Goal: Use online tool/utility

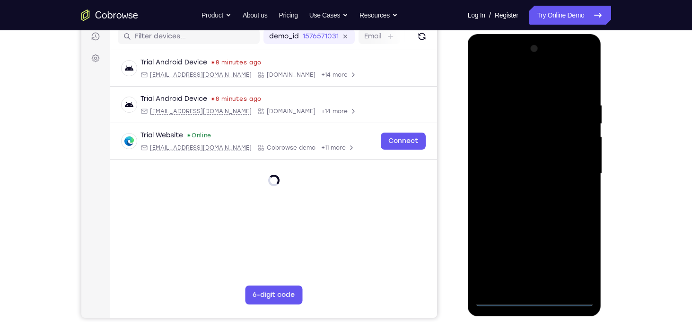
click at [540, 303] on div at bounding box center [534, 173] width 119 height 265
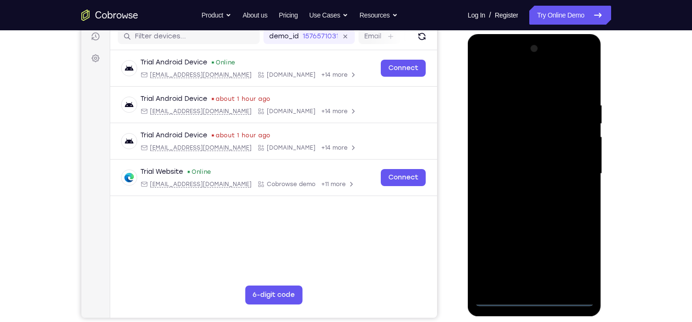
click at [574, 258] on div at bounding box center [534, 173] width 119 height 265
click at [500, 79] on div at bounding box center [534, 173] width 119 height 265
click at [573, 172] on div at bounding box center [534, 173] width 119 height 265
click at [525, 193] on div at bounding box center [534, 173] width 119 height 265
click at [527, 163] on div at bounding box center [534, 173] width 119 height 265
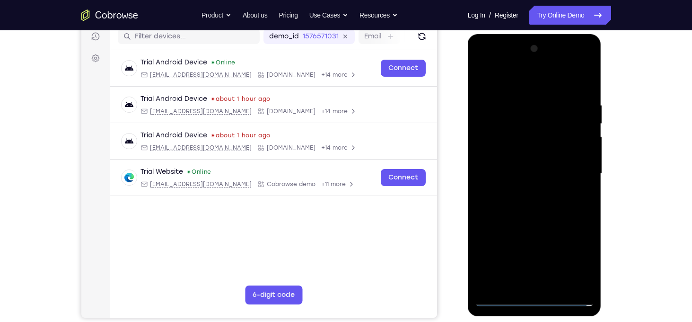
click at [521, 154] on div at bounding box center [534, 173] width 119 height 265
click at [540, 171] on div at bounding box center [534, 173] width 119 height 265
click at [582, 206] on div at bounding box center [534, 173] width 119 height 265
click at [544, 214] on div at bounding box center [534, 173] width 119 height 265
click at [519, 93] on div at bounding box center [534, 173] width 119 height 265
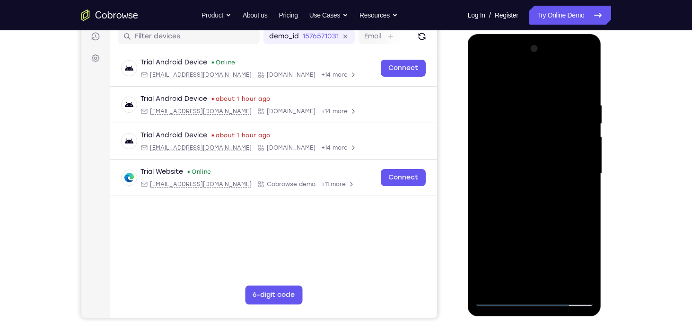
click at [493, 87] on div at bounding box center [534, 173] width 119 height 265
click at [485, 78] on div at bounding box center [534, 173] width 119 height 265
click at [488, 78] on div at bounding box center [534, 173] width 119 height 265
click at [573, 187] on div at bounding box center [534, 173] width 119 height 265
click at [484, 78] on div at bounding box center [534, 173] width 119 height 265
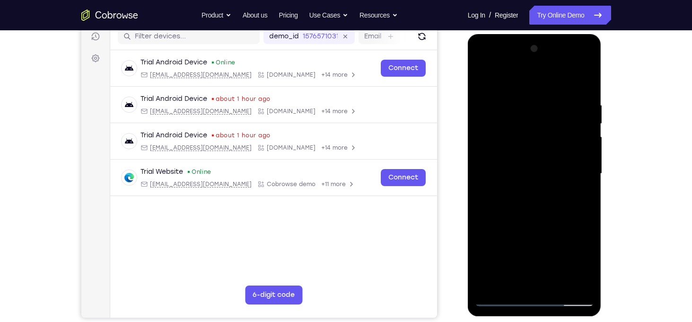
click at [484, 78] on div at bounding box center [534, 173] width 119 height 265
click at [587, 167] on div at bounding box center [534, 173] width 119 height 265
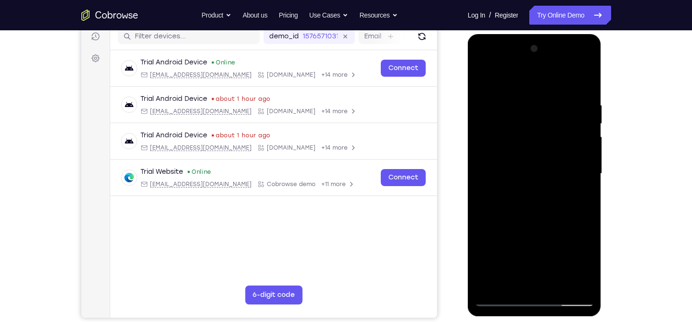
click at [587, 167] on div at bounding box center [534, 173] width 119 height 265
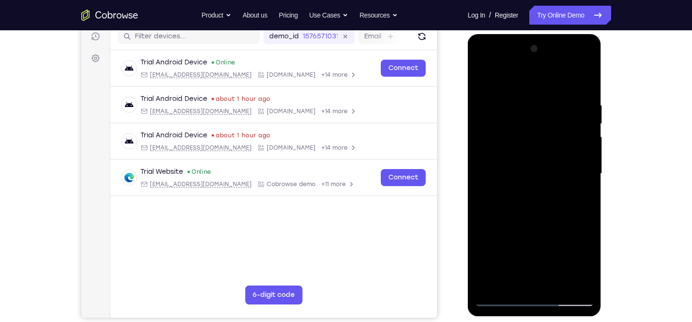
click at [583, 83] on div at bounding box center [534, 173] width 119 height 265
click at [518, 104] on div at bounding box center [534, 173] width 119 height 265
click at [487, 84] on div at bounding box center [534, 173] width 119 height 265
click at [575, 178] on div at bounding box center [534, 173] width 119 height 265
click at [578, 185] on div at bounding box center [534, 173] width 119 height 265
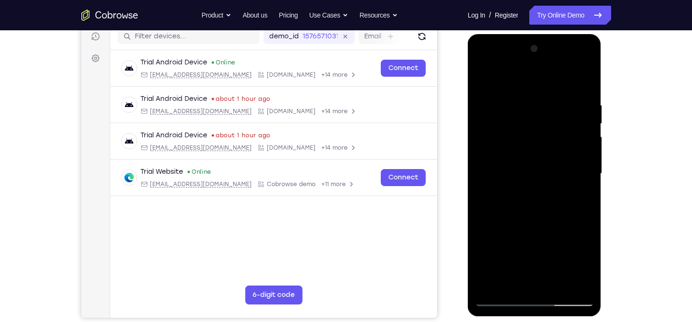
drag, startPoint x: 547, startPoint y: 230, endPoint x: 538, endPoint y: 136, distance: 94.6
click at [538, 136] on div at bounding box center [534, 173] width 119 height 265
drag, startPoint x: 543, startPoint y: 237, endPoint x: 531, endPoint y: 141, distance: 95.8
click at [531, 141] on div at bounding box center [534, 173] width 119 height 265
drag, startPoint x: 532, startPoint y: 246, endPoint x: 530, endPoint y: 137, distance: 109.3
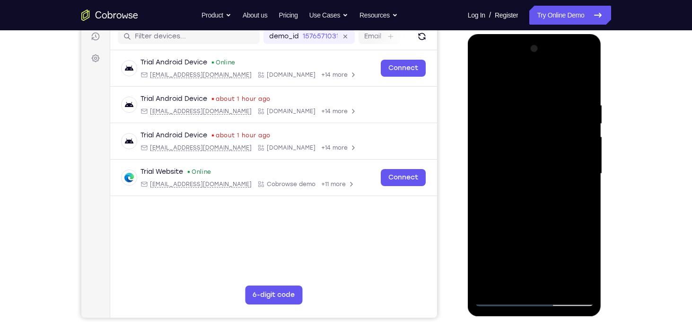
click at [530, 137] on div at bounding box center [534, 173] width 119 height 265
drag, startPoint x: 546, startPoint y: 187, endPoint x: 544, endPoint y: 95, distance: 92.3
click at [544, 95] on div at bounding box center [534, 173] width 119 height 265
drag, startPoint x: 540, startPoint y: 121, endPoint x: 517, endPoint y: 327, distance: 207.5
click at [517, 318] on html "Online web based iOS Simulators and Android Emulators. Run iPhone, iPad, Mobile…" at bounding box center [535, 176] width 135 height 284
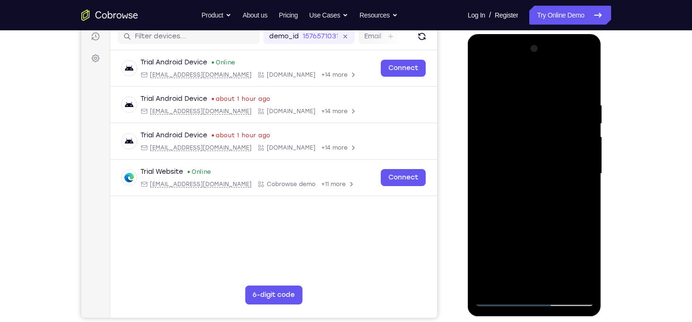
drag, startPoint x: 523, startPoint y: 176, endPoint x: 500, endPoint y: 346, distance: 171.4
click at [500, 318] on html "Online web based iOS Simulators and Android Emulators. Run iPhone, iPad, Mobile…" at bounding box center [535, 176] width 135 height 284
click at [526, 94] on div at bounding box center [534, 173] width 119 height 265
click at [579, 124] on div at bounding box center [534, 173] width 119 height 265
click at [538, 194] on div at bounding box center [534, 173] width 119 height 265
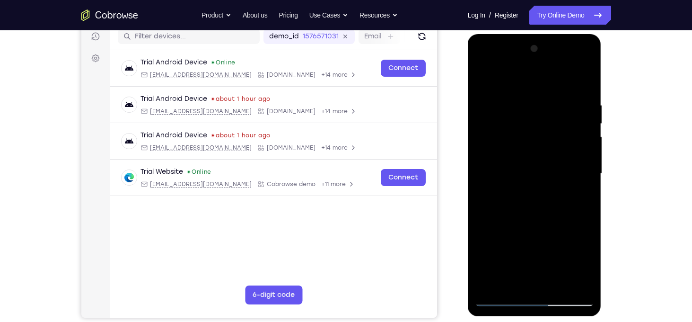
click at [483, 78] on div at bounding box center [534, 173] width 119 height 265
click at [500, 248] on div at bounding box center [534, 173] width 119 height 265
click at [485, 78] on div at bounding box center [534, 173] width 119 height 265
click at [585, 81] on div at bounding box center [534, 173] width 119 height 265
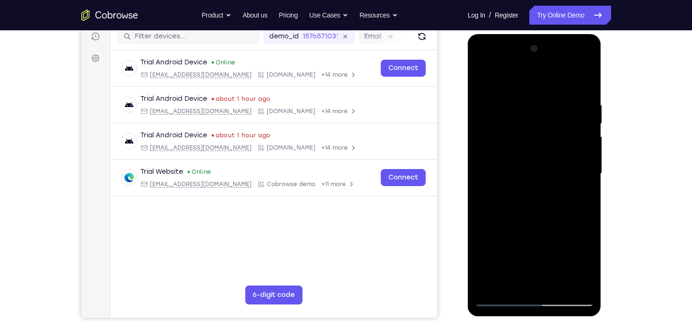
drag, startPoint x: 563, startPoint y: 232, endPoint x: 558, endPoint y: 167, distance: 65.5
click at [558, 167] on div at bounding box center [534, 173] width 119 height 265
click at [551, 171] on div at bounding box center [534, 173] width 119 height 265
drag, startPoint x: 557, startPoint y: 227, endPoint x: 543, endPoint y: 121, distance: 106.5
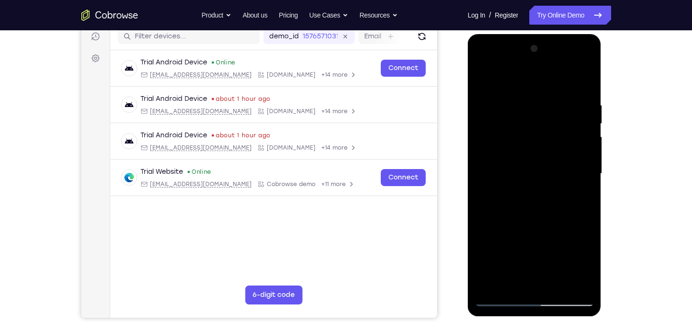
click at [543, 121] on div at bounding box center [534, 173] width 119 height 265
drag, startPoint x: 546, startPoint y: 229, endPoint x: 528, endPoint y: 137, distance: 93.4
click at [528, 137] on div at bounding box center [534, 173] width 119 height 265
drag, startPoint x: 544, startPoint y: 214, endPoint x: 540, endPoint y: 87, distance: 126.9
click at [540, 87] on div at bounding box center [534, 173] width 119 height 265
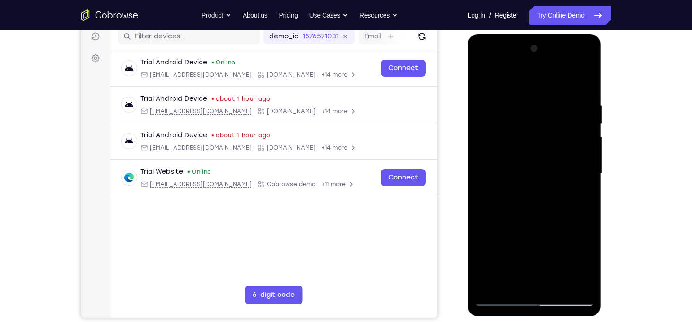
drag, startPoint x: 556, startPoint y: 220, endPoint x: 551, endPoint y: 144, distance: 76.3
click at [551, 144] on div at bounding box center [534, 173] width 119 height 265
click at [562, 212] on div at bounding box center [534, 173] width 119 height 265
click at [545, 237] on div at bounding box center [534, 173] width 119 height 265
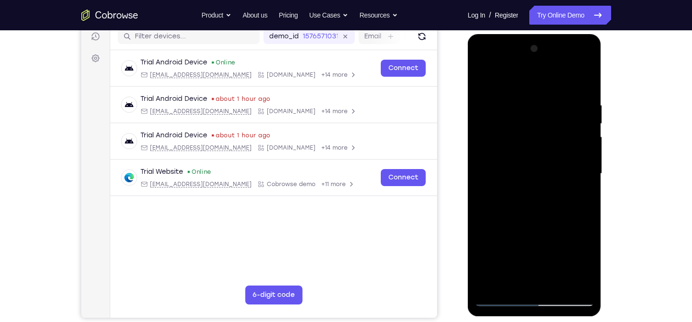
click at [545, 237] on div at bounding box center [534, 173] width 119 height 265
drag, startPoint x: 545, startPoint y: 237, endPoint x: 536, endPoint y: 155, distance: 81.9
click at [536, 155] on div at bounding box center [534, 173] width 119 height 265
click at [484, 179] on div at bounding box center [534, 173] width 119 height 265
drag, startPoint x: 550, startPoint y: 214, endPoint x: 549, endPoint y: 89, distance: 125.4
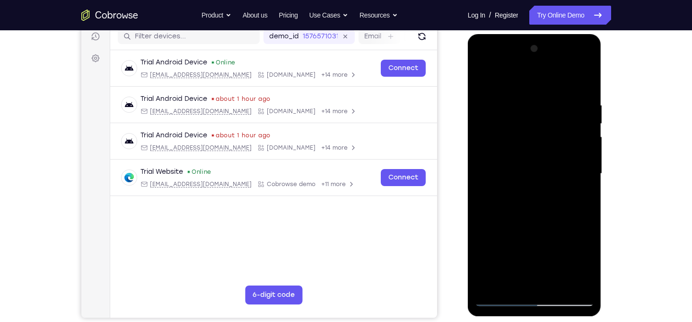
click at [549, 89] on div at bounding box center [534, 173] width 119 height 265
drag, startPoint x: 546, startPoint y: 205, endPoint x: 555, endPoint y: 106, distance: 99.8
click at [555, 106] on div at bounding box center [534, 173] width 119 height 265
drag, startPoint x: 553, startPoint y: 248, endPoint x: 534, endPoint y: 146, distance: 104.4
click at [534, 146] on div at bounding box center [534, 173] width 119 height 265
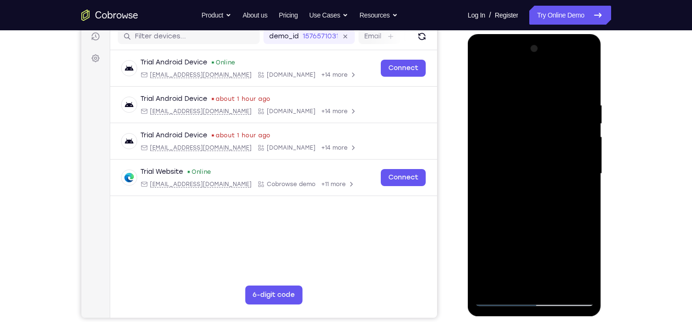
click at [535, 194] on div at bounding box center [534, 173] width 119 height 265
drag, startPoint x: 535, startPoint y: 194, endPoint x: 523, endPoint y: 123, distance: 71.9
click at [523, 123] on div at bounding box center [534, 173] width 119 height 265
click at [584, 116] on div at bounding box center [534, 173] width 119 height 265
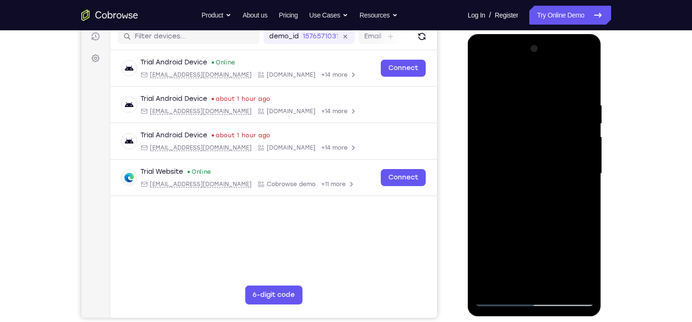
drag, startPoint x: 572, startPoint y: 138, endPoint x: 574, endPoint y: 200, distance: 61.6
click at [574, 200] on div at bounding box center [534, 173] width 119 height 265
click at [588, 168] on div at bounding box center [534, 173] width 119 height 265
click at [558, 288] on div at bounding box center [534, 173] width 119 height 265
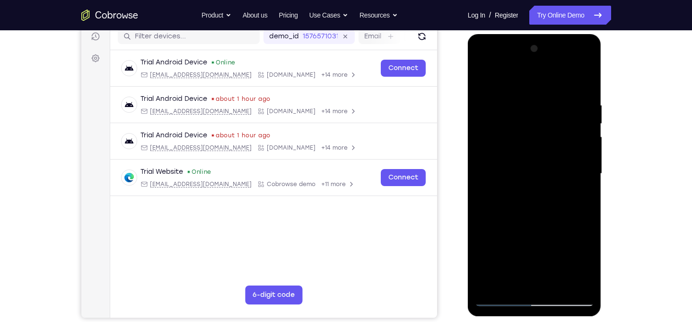
click at [534, 224] on div at bounding box center [534, 173] width 119 height 265
click at [533, 168] on div at bounding box center [534, 173] width 119 height 265
click at [528, 231] on div at bounding box center [534, 173] width 119 height 265
click at [550, 231] on div at bounding box center [534, 173] width 119 height 265
click at [511, 131] on div at bounding box center [534, 173] width 119 height 265
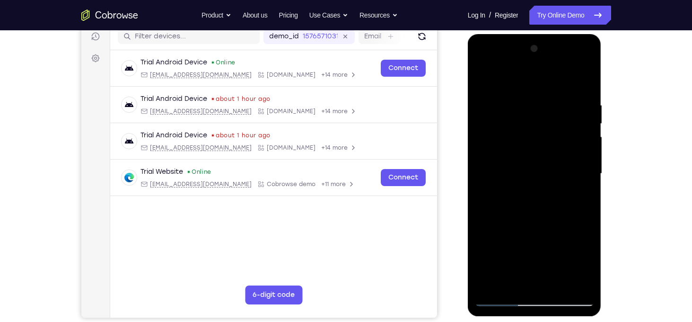
click at [534, 212] on div at bounding box center [534, 173] width 119 height 265
click at [487, 85] on div at bounding box center [534, 173] width 119 height 265
drag, startPoint x: 523, startPoint y: 104, endPoint x: 512, endPoint y: 346, distance: 242.0
click at [512, 318] on html "Online web based iOS Simulators and Android Emulators. Run iPhone, iPad, Mobile…" at bounding box center [535, 176] width 135 height 284
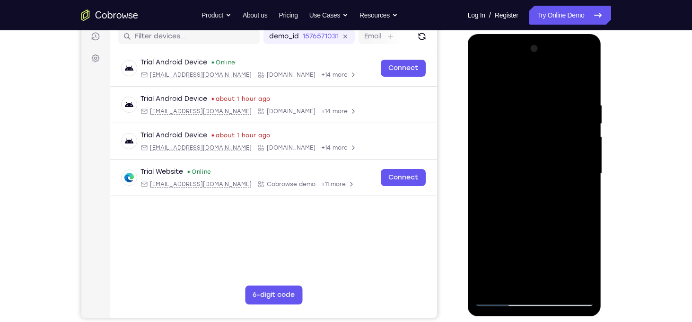
drag, startPoint x: 528, startPoint y: 136, endPoint x: 540, endPoint y: 329, distance: 193.0
click at [540, 318] on html "Online web based iOS Simulators and Android Emulators. Run iPhone, iPad, Mobile…" at bounding box center [535, 176] width 135 height 284
click at [524, 97] on div at bounding box center [534, 173] width 119 height 265
click at [584, 138] on div at bounding box center [534, 173] width 119 height 265
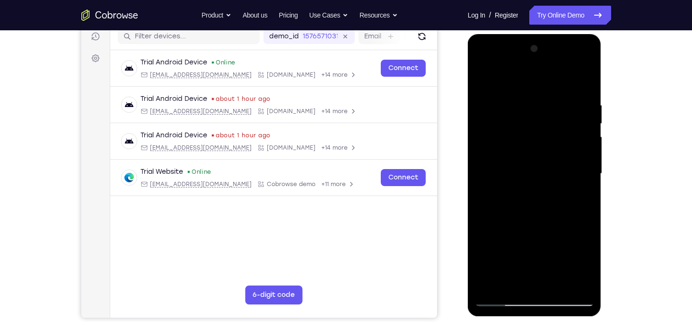
click at [584, 138] on div at bounding box center [534, 173] width 119 height 265
drag, startPoint x: 503, startPoint y: 144, endPoint x: 660, endPoint y: 176, distance: 159.9
click at [603, 176] on html "Online web based iOS Simulators and Android Emulators. Run iPhone, iPad, Mobile…" at bounding box center [535, 176] width 135 height 284
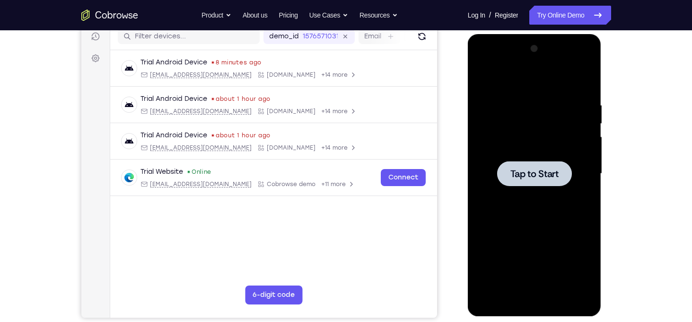
click at [528, 170] on span "Tap to Start" at bounding box center [534, 173] width 48 height 9
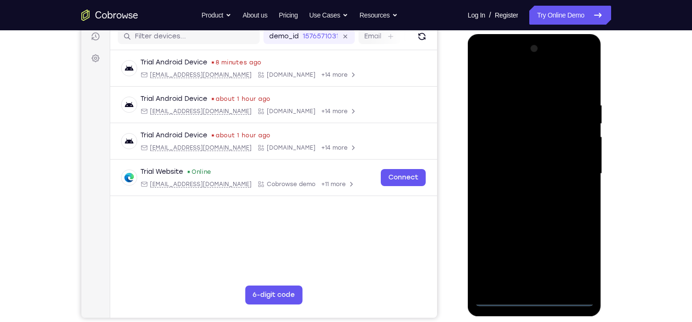
click at [534, 301] on div at bounding box center [534, 173] width 119 height 265
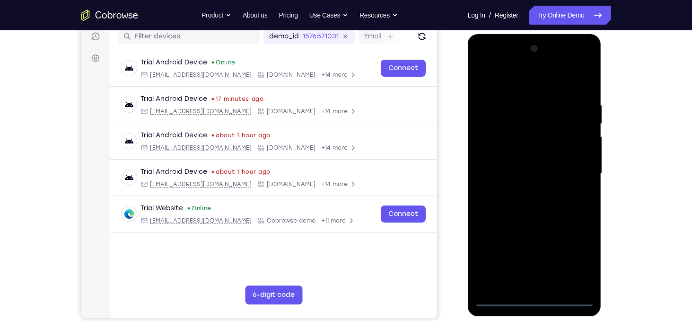
click at [577, 255] on div at bounding box center [534, 173] width 119 height 265
click at [488, 82] on div at bounding box center [534, 173] width 119 height 265
click at [573, 167] on div at bounding box center [534, 173] width 119 height 265
click at [527, 190] on div at bounding box center [534, 173] width 119 height 265
click at [519, 167] on div at bounding box center [534, 173] width 119 height 265
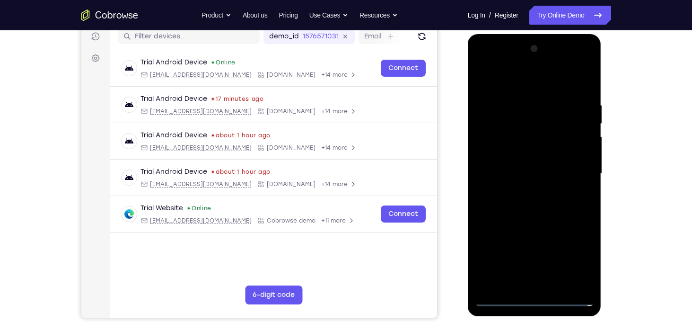
click at [517, 157] on div at bounding box center [534, 173] width 119 height 265
click at [537, 178] on div at bounding box center [534, 173] width 119 height 265
click at [543, 210] on div at bounding box center [534, 173] width 119 height 265
click at [560, 282] on div at bounding box center [534, 173] width 119 height 265
drag, startPoint x: 529, startPoint y: 82, endPoint x: 524, endPoint y: 4, distance: 78.7
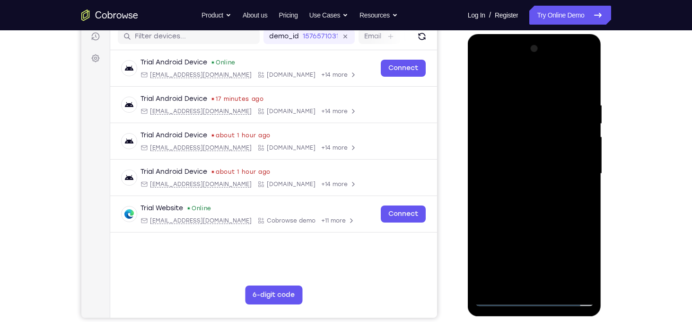
click at [524, 34] on html "Online web based iOS Simulators and Android Emulators. Run iPhone, iPad, Mobile…" at bounding box center [535, 176] width 135 height 284
click at [538, 225] on div at bounding box center [534, 173] width 119 height 265
click at [534, 172] on div at bounding box center [534, 173] width 119 height 265
click at [516, 253] on div at bounding box center [534, 173] width 119 height 265
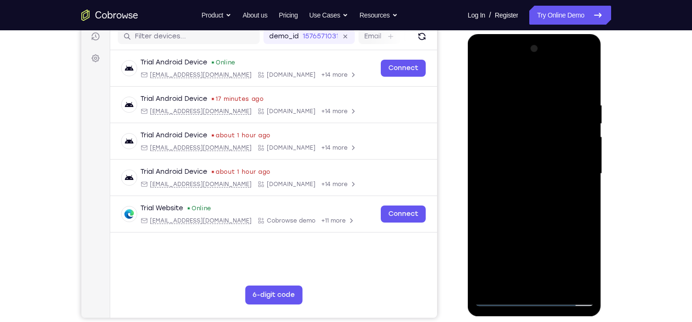
click at [522, 278] on div at bounding box center [534, 173] width 119 height 265
click at [512, 283] on div at bounding box center [534, 173] width 119 height 265
click at [561, 228] on div at bounding box center [534, 173] width 119 height 265
drag, startPoint x: 554, startPoint y: 263, endPoint x: 549, endPoint y: 55, distance: 207.8
click at [549, 55] on div at bounding box center [534, 173] width 119 height 265
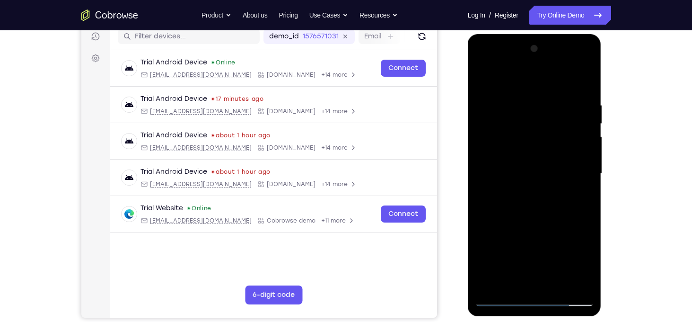
click at [483, 240] on div at bounding box center [534, 173] width 119 height 265
click at [578, 188] on div at bounding box center [534, 173] width 119 height 265
click at [483, 80] on div at bounding box center [534, 173] width 119 height 265
click at [519, 171] on div at bounding box center [534, 173] width 119 height 265
click at [515, 274] on div at bounding box center [534, 173] width 119 height 265
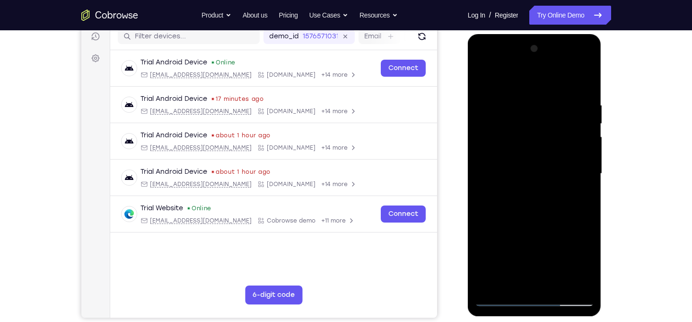
click at [589, 267] on div at bounding box center [534, 173] width 119 height 265
click at [511, 282] on div at bounding box center [534, 173] width 119 height 265
click at [495, 230] on div at bounding box center [534, 173] width 119 height 265
click at [580, 194] on div at bounding box center [534, 173] width 119 height 265
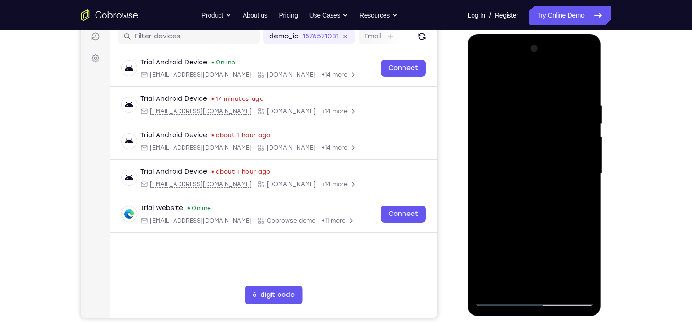
click at [488, 81] on div at bounding box center [534, 173] width 119 height 265
click at [486, 81] on div at bounding box center [534, 173] width 119 height 265
click at [522, 93] on div at bounding box center [534, 173] width 119 height 265
click at [583, 185] on div at bounding box center [534, 173] width 119 height 265
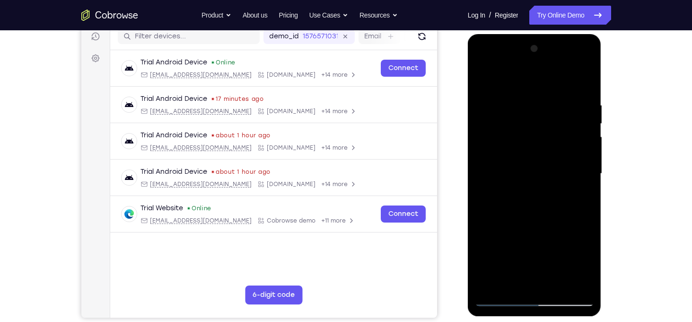
click at [583, 185] on div at bounding box center [534, 173] width 119 height 265
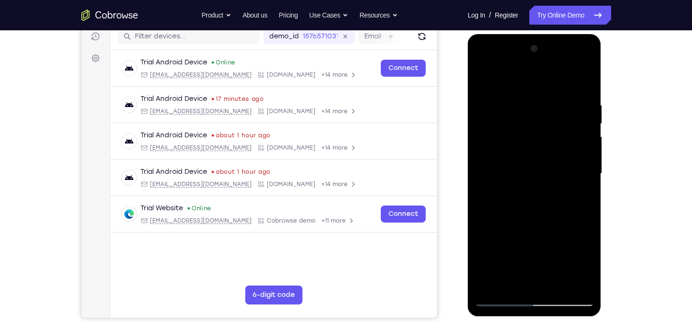
click at [583, 185] on div at bounding box center [534, 173] width 119 height 265
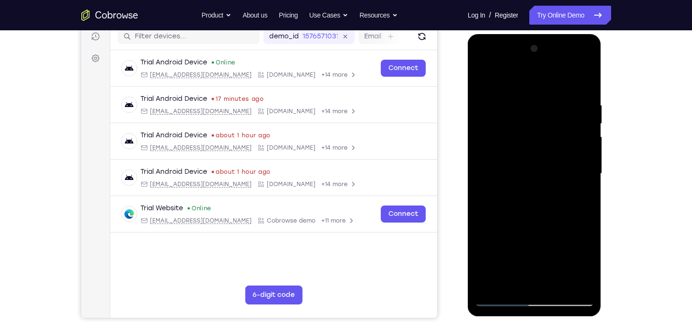
click at [583, 185] on div at bounding box center [534, 173] width 119 height 265
click at [484, 177] on div at bounding box center [534, 173] width 119 height 265
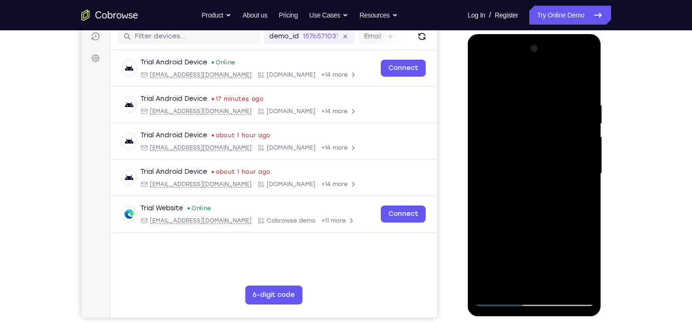
click at [484, 176] on div at bounding box center [534, 173] width 119 height 265
click at [577, 169] on div at bounding box center [534, 173] width 119 height 265
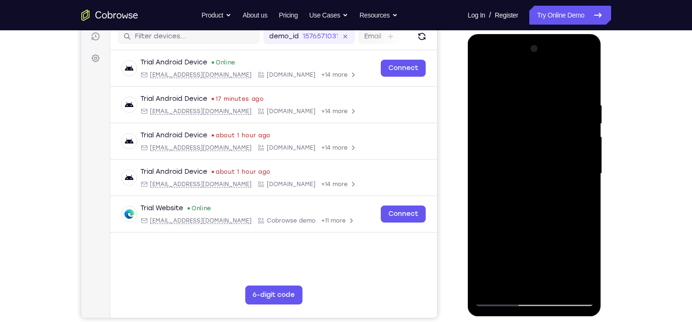
click at [577, 169] on div at bounding box center [534, 173] width 119 height 265
click at [486, 180] on div at bounding box center [534, 173] width 119 height 265
click at [583, 184] on div at bounding box center [534, 173] width 119 height 265
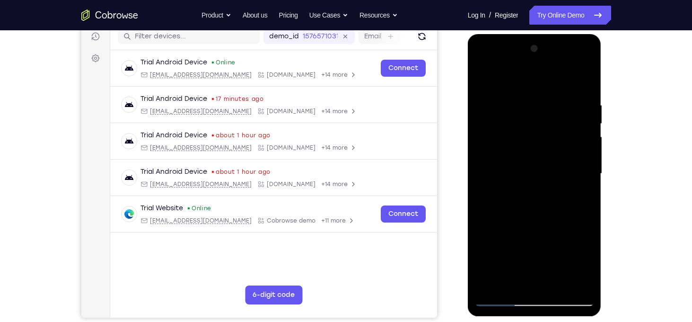
click at [583, 184] on div at bounding box center [534, 173] width 119 height 265
click at [587, 88] on div at bounding box center [534, 173] width 119 height 265
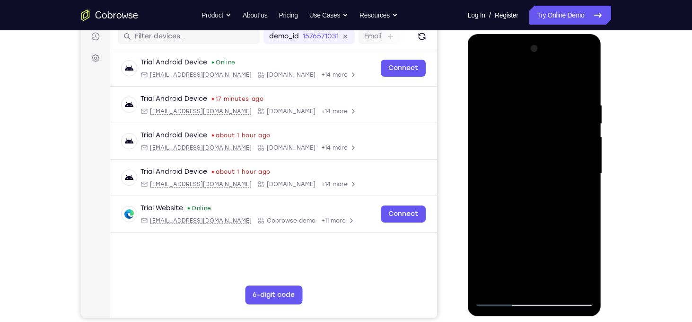
click at [558, 282] on div at bounding box center [534, 173] width 119 height 265
click at [523, 155] on div at bounding box center [534, 173] width 119 height 265
click at [540, 225] on div at bounding box center [534, 173] width 119 height 265
click at [561, 224] on div at bounding box center [534, 173] width 119 height 265
click at [495, 154] on div at bounding box center [534, 173] width 119 height 265
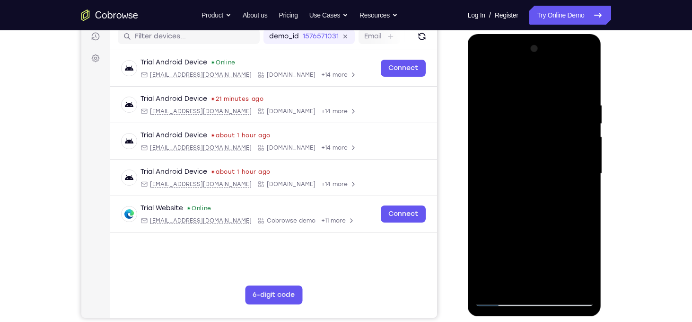
click at [532, 206] on div at bounding box center [534, 173] width 119 height 265
click at [575, 210] on div at bounding box center [534, 173] width 119 height 265
click at [588, 267] on div at bounding box center [534, 173] width 119 height 265
click at [483, 85] on div at bounding box center [534, 173] width 119 height 265
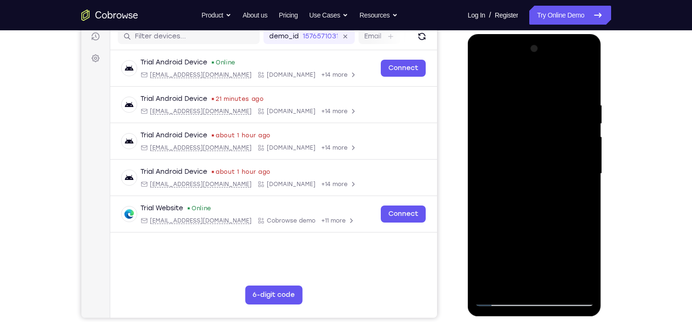
click at [485, 79] on div at bounding box center [534, 173] width 119 height 265
drag, startPoint x: 540, startPoint y: 78, endPoint x: 572, endPoint y: 265, distance: 190.1
click at [572, 265] on div at bounding box center [534, 173] width 119 height 265
click at [560, 219] on div at bounding box center [534, 173] width 119 height 265
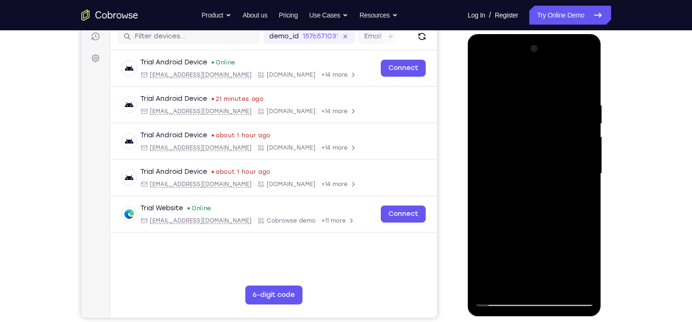
click at [560, 219] on div at bounding box center [534, 173] width 119 height 265
drag, startPoint x: 560, startPoint y: 219, endPoint x: 553, endPoint y: 275, distance: 57.2
click at [553, 275] on div at bounding box center [534, 173] width 119 height 265
click at [526, 104] on div at bounding box center [534, 173] width 119 height 265
click at [583, 132] on div at bounding box center [534, 173] width 119 height 265
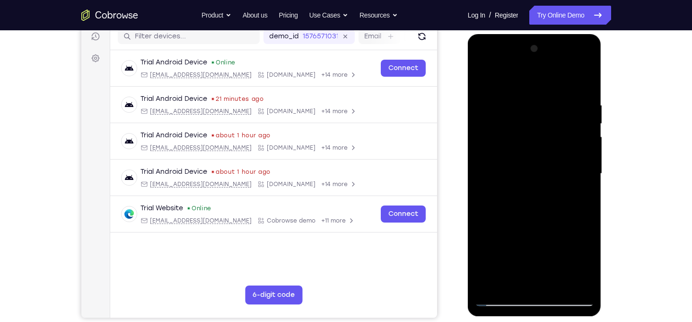
click at [583, 132] on div at bounding box center [534, 173] width 119 height 265
drag, startPoint x: 560, startPoint y: 202, endPoint x: 538, endPoint y: 105, distance: 100.4
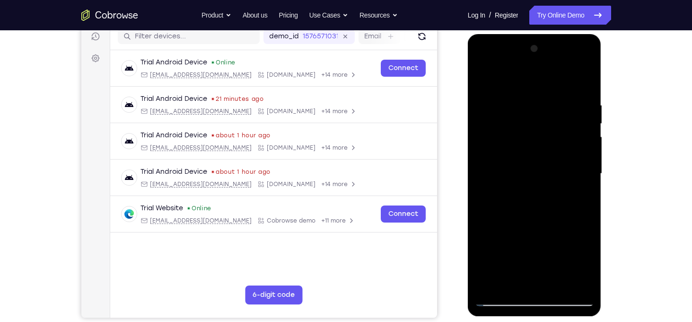
click at [538, 105] on div at bounding box center [534, 173] width 119 height 265
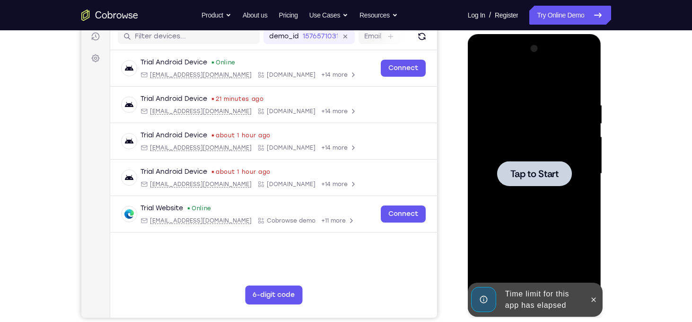
click at [544, 49] on div "Tap to Start" at bounding box center [534, 173] width 119 height 265
click at [593, 299] on icon at bounding box center [594, 299] width 4 height 4
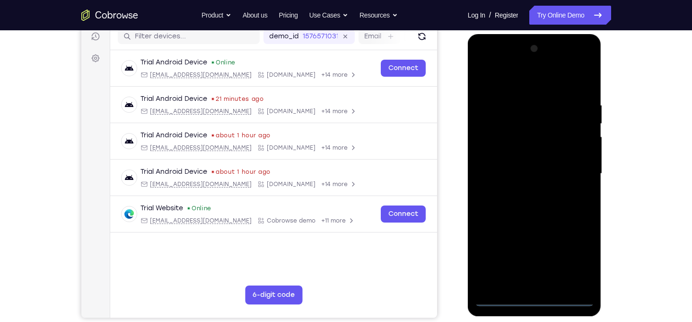
click at [535, 297] on div at bounding box center [534, 173] width 119 height 265
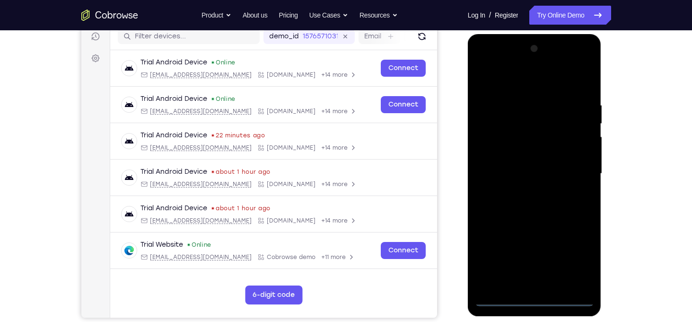
click at [578, 254] on div at bounding box center [534, 173] width 119 height 265
click at [495, 80] on div at bounding box center [534, 173] width 119 height 265
click at [576, 167] on div at bounding box center [534, 173] width 119 height 265
click at [528, 193] on div at bounding box center [534, 173] width 119 height 265
click at [521, 159] on div at bounding box center [534, 173] width 119 height 265
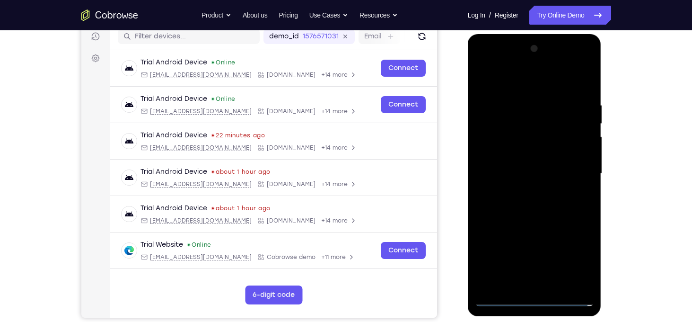
click at [518, 156] on div at bounding box center [534, 173] width 119 height 265
click at [534, 176] on div at bounding box center [534, 173] width 119 height 265
drag, startPoint x: 528, startPoint y: 85, endPoint x: 523, endPoint y: 26, distance: 59.4
click at [523, 34] on html "Online web based iOS Simulators and Android Emulators. Run iPhone, iPad, Mobile…" at bounding box center [535, 176] width 135 height 284
click at [534, 217] on div at bounding box center [534, 173] width 119 height 265
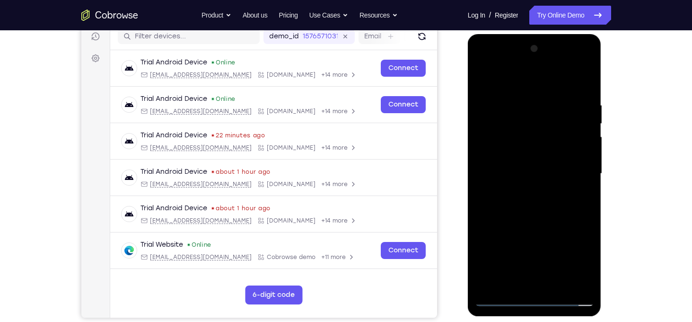
click at [554, 286] on div at bounding box center [534, 173] width 119 height 265
click at [557, 226] on div at bounding box center [534, 173] width 119 height 265
click at [546, 149] on div at bounding box center [534, 173] width 119 height 265
click at [531, 214] on div at bounding box center [534, 173] width 119 height 265
click at [556, 216] on div at bounding box center [534, 173] width 119 height 265
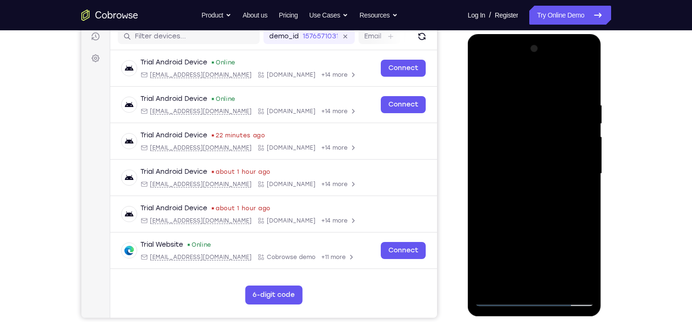
click at [508, 281] on div at bounding box center [534, 173] width 119 height 265
click at [561, 227] on div at bounding box center [534, 173] width 119 height 265
click at [532, 150] on div at bounding box center [534, 173] width 119 height 265
click at [543, 182] on div at bounding box center [534, 173] width 119 height 265
click at [549, 212] on div at bounding box center [534, 173] width 119 height 265
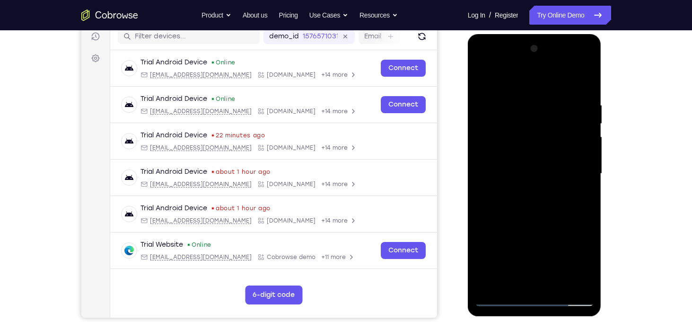
click at [577, 215] on div at bounding box center [534, 173] width 119 height 265
click at [492, 162] on div at bounding box center [534, 173] width 119 height 265
click at [519, 201] on div at bounding box center [534, 173] width 119 height 265
click at [538, 199] on div at bounding box center [534, 173] width 119 height 265
click at [586, 262] on div at bounding box center [534, 173] width 119 height 265
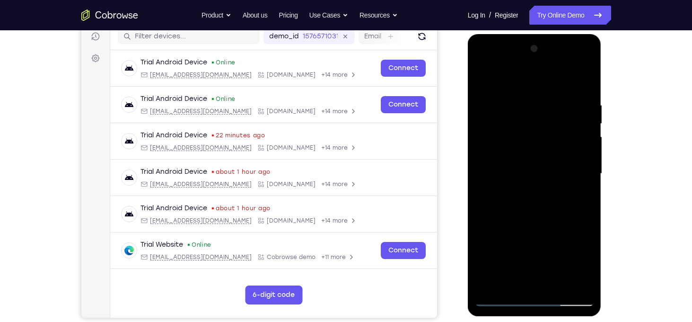
click at [586, 262] on div at bounding box center [534, 173] width 119 height 265
click at [506, 283] on div at bounding box center [534, 173] width 119 height 265
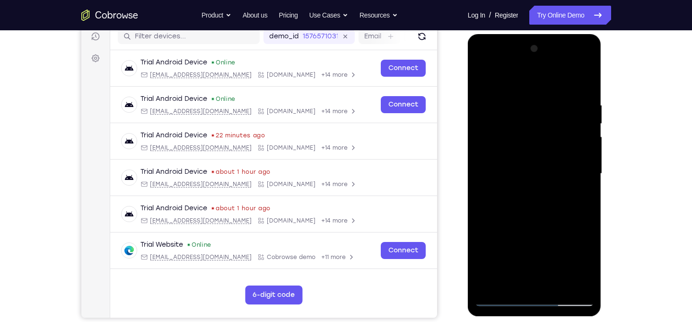
click at [482, 230] on div at bounding box center [534, 173] width 119 height 265
click at [513, 149] on div at bounding box center [534, 173] width 119 height 265
click at [518, 123] on div at bounding box center [534, 173] width 119 height 265
click at [527, 153] on div at bounding box center [534, 173] width 119 height 265
click at [536, 141] on div at bounding box center [534, 173] width 119 height 265
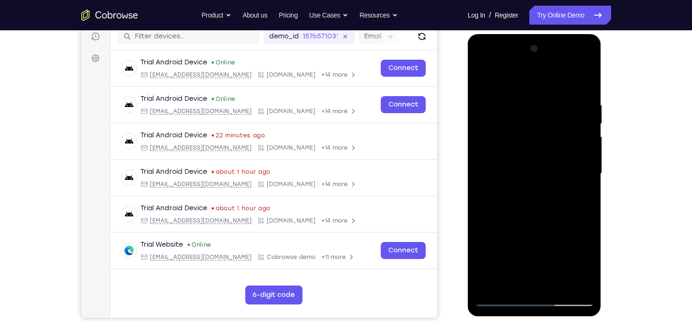
click at [551, 144] on div at bounding box center [534, 173] width 119 height 265
click at [517, 155] on div at bounding box center [534, 173] width 119 height 265
click at [515, 198] on div at bounding box center [534, 173] width 119 height 265
click at [542, 193] on div at bounding box center [534, 173] width 119 height 265
click at [514, 282] on div at bounding box center [534, 173] width 119 height 265
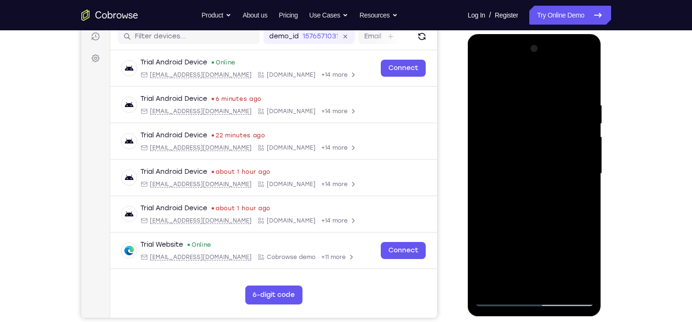
drag, startPoint x: 540, startPoint y: 258, endPoint x: 540, endPoint y: 242, distance: 16.6
click at [540, 242] on div at bounding box center [534, 173] width 119 height 265
click at [524, 259] on div at bounding box center [534, 173] width 119 height 265
click at [578, 192] on div at bounding box center [534, 173] width 119 height 265
click at [486, 163] on div at bounding box center [534, 173] width 119 height 265
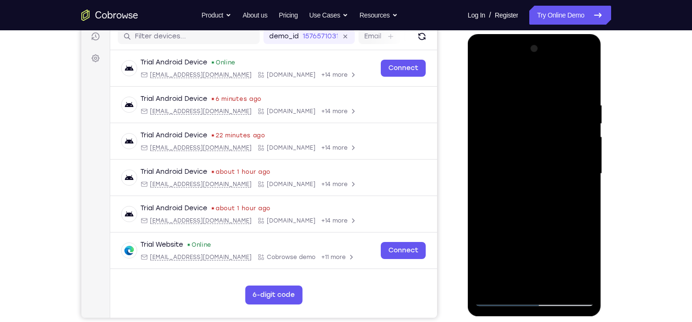
click at [523, 159] on div at bounding box center [534, 173] width 119 height 265
click at [563, 158] on div at bounding box center [534, 173] width 119 height 265
click at [510, 284] on div at bounding box center [534, 173] width 119 height 265
click at [496, 227] on div at bounding box center [534, 173] width 119 height 265
click at [520, 146] on div at bounding box center [534, 173] width 119 height 265
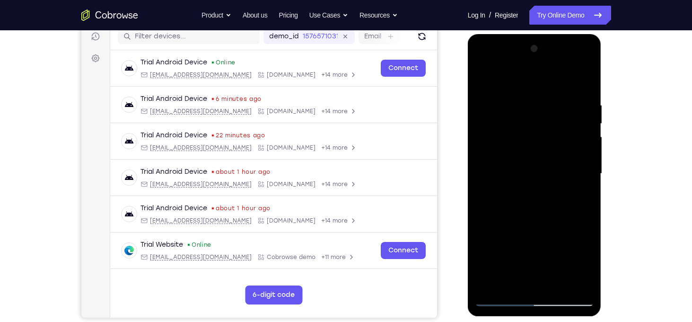
click at [537, 186] on div at bounding box center [534, 173] width 119 height 265
click at [538, 170] on div at bounding box center [534, 173] width 119 height 265
click at [575, 166] on div at bounding box center [534, 173] width 119 height 265
click at [557, 155] on div at bounding box center [534, 173] width 119 height 265
click at [573, 152] on div at bounding box center [534, 173] width 119 height 265
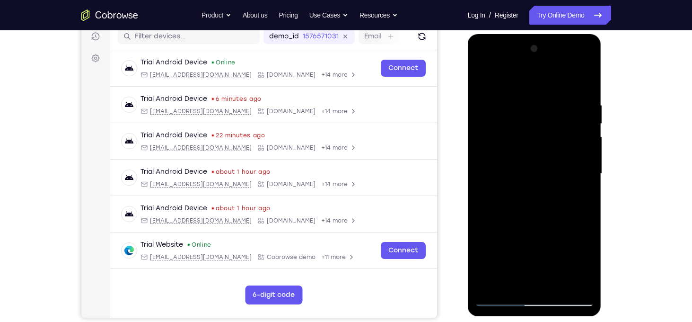
click at [510, 127] on div at bounding box center [534, 173] width 119 height 265
click at [523, 211] on div at bounding box center [534, 173] width 119 height 265
click at [520, 200] on div at bounding box center [534, 173] width 119 height 265
click at [540, 204] on div at bounding box center [534, 173] width 119 height 265
click at [517, 277] on div at bounding box center [534, 173] width 119 height 265
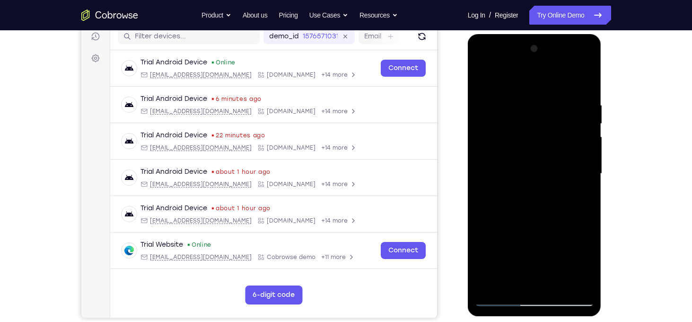
click at [484, 232] on div at bounding box center [534, 173] width 119 height 265
drag, startPoint x: 500, startPoint y: 260, endPoint x: 544, endPoint y: 57, distance: 207.7
click at [544, 57] on div at bounding box center [534, 173] width 119 height 265
click at [481, 269] on div at bounding box center [534, 173] width 119 height 265
click at [581, 191] on div at bounding box center [534, 173] width 119 height 265
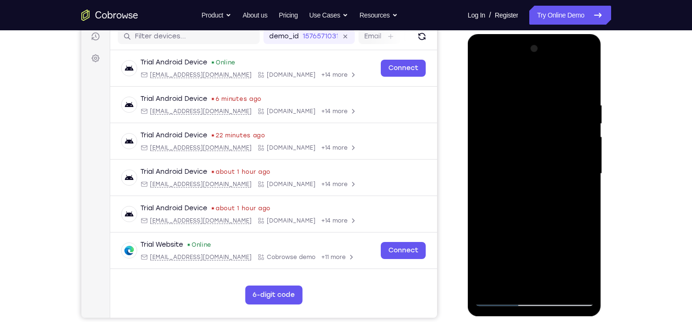
click at [509, 162] on div at bounding box center [534, 173] width 119 height 265
click at [539, 210] on div at bounding box center [534, 173] width 119 height 265
click at [576, 211] on div at bounding box center [534, 173] width 119 height 265
click at [519, 181] on div at bounding box center [534, 173] width 119 height 265
click at [531, 209] on div at bounding box center [534, 173] width 119 height 265
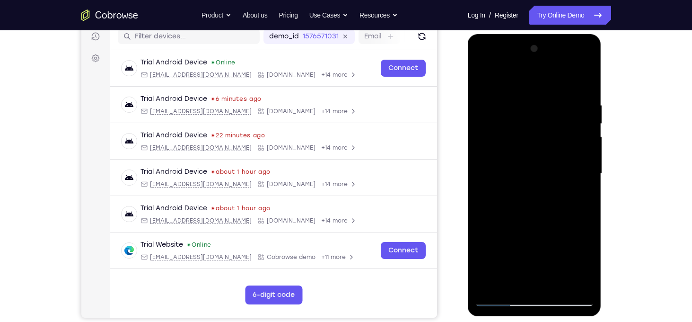
click at [571, 208] on div at bounding box center [534, 173] width 119 height 265
click at [515, 284] on div at bounding box center [534, 173] width 119 height 265
click at [493, 226] on div at bounding box center [534, 173] width 119 height 265
click at [513, 165] on div at bounding box center [534, 173] width 119 height 265
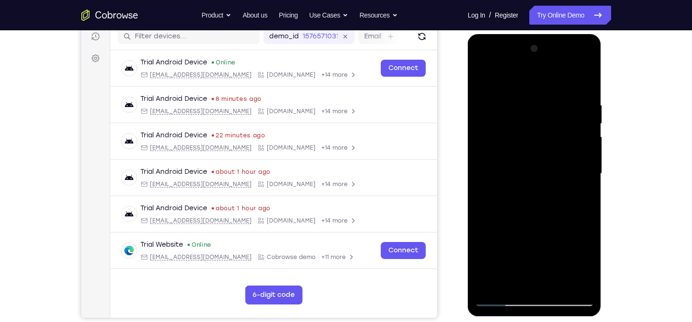
click at [546, 225] on div at bounding box center [534, 173] width 119 height 265
click at [567, 224] on div at bounding box center [534, 173] width 119 height 265
click at [520, 176] on div at bounding box center [534, 173] width 119 height 265
click at [578, 248] on div at bounding box center [534, 173] width 119 height 265
click at [516, 282] on div at bounding box center [534, 173] width 119 height 265
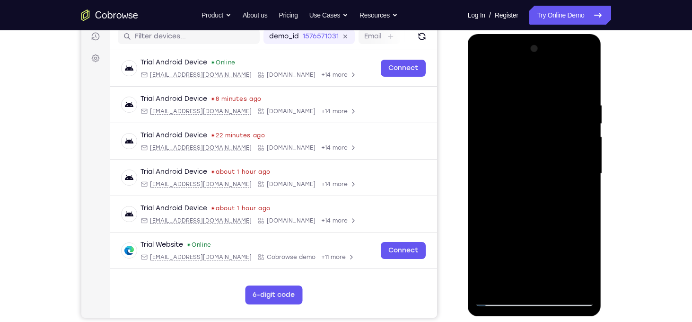
drag, startPoint x: 501, startPoint y: 263, endPoint x: 501, endPoint y: 221, distance: 41.6
click at [501, 221] on div at bounding box center [534, 173] width 119 height 265
click at [485, 273] on div at bounding box center [534, 173] width 119 height 265
drag, startPoint x: 511, startPoint y: 233, endPoint x: 519, endPoint y: 346, distance: 112.9
click at [519, 318] on html "Online web based iOS Simulators and Android Emulators. Run iPhone, iPad, Mobile…" at bounding box center [535, 176] width 135 height 284
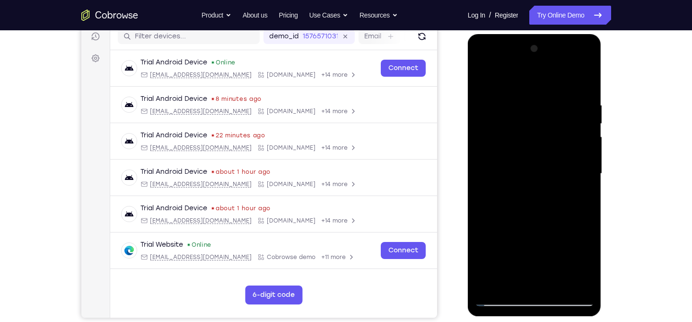
click at [493, 229] on div at bounding box center [534, 173] width 119 height 265
click at [581, 192] on div at bounding box center [534, 173] width 119 height 265
click at [504, 159] on div at bounding box center [534, 173] width 119 height 265
click at [545, 206] on div at bounding box center [534, 173] width 119 height 265
click at [575, 207] on div at bounding box center [534, 173] width 119 height 265
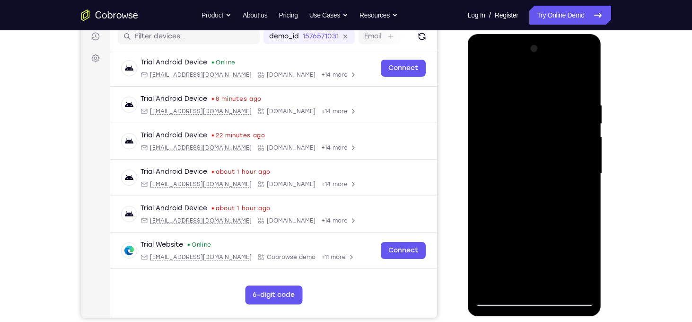
click at [591, 263] on div at bounding box center [534, 173] width 119 height 265
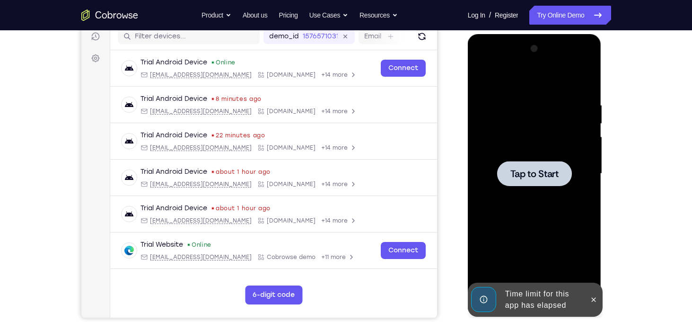
click at [550, 180] on div at bounding box center [534, 173] width 75 height 25
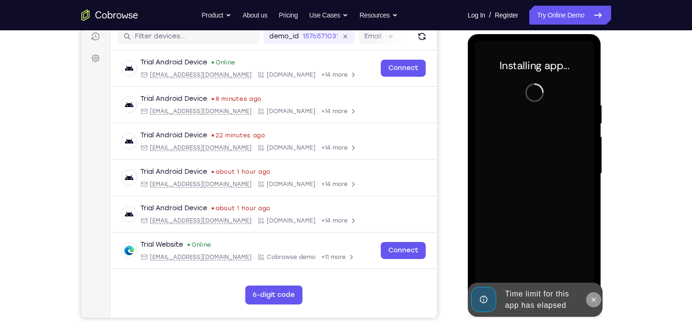
click at [592, 301] on icon at bounding box center [594, 299] width 4 height 4
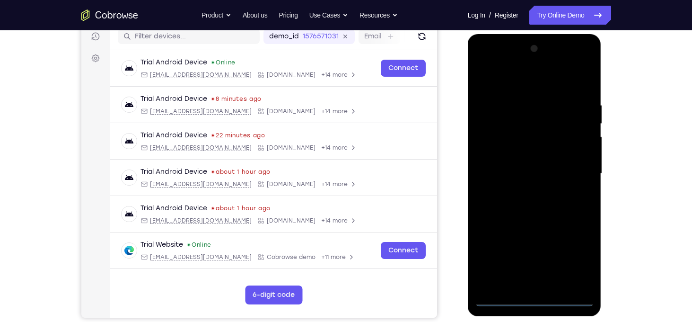
click at [530, 296] on div at bounding box center [534, 173] width 119 height 265
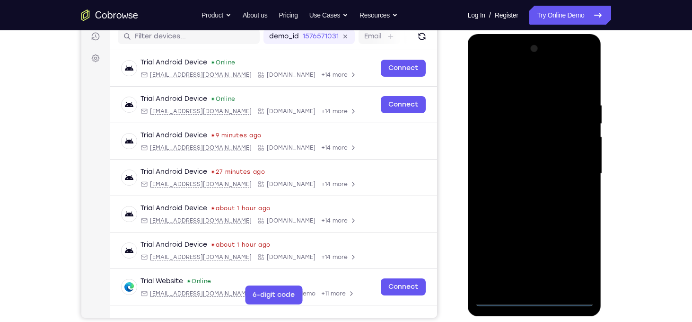
click at [578, 263] on div at bounding box center [534, 173] width 119 height 265
click at [493, 80] on div at bounding box center [534, 173] width 119 height 265
click at [574, 167] on div at bounding box center [534, 173] width 119 height 265
click at [526, 193] on div at bounding box center [534, 173] width 119 height 265
click at [534, 162] on div at bounding box center [534, 173] width 119 height 265
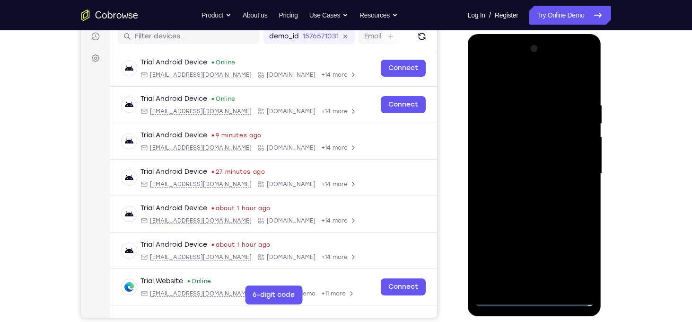
click at [528, 154] on div at bounding box center [534, 173] width 119 height 265
click at [587, 263] on div at bounding box center [534, 173] width 119 height 265
click at [570, 172] on div at bounding box center [534, 173] width 119 height 265
click at [546, 198] on div at bounding box center [534, 173] width 119 height 265
click at [581, 187] on div at bounding box center [534, 173] width 119 height 265
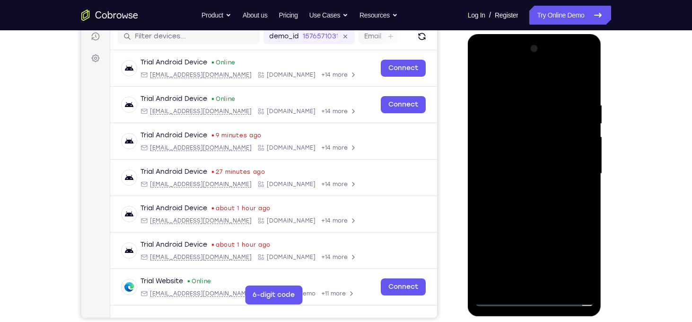
click at [506, 157] on div at bounding box center [534, 173] width 119 height 265
click at [521, 177] on div at bounding box center [534, 173] width 119 height 265
click at [552, 212] on div at bounding box center [534, 173] width 119 height 265
click at [559, 288] on div at bounding box center [534, 173] width 119 height 265
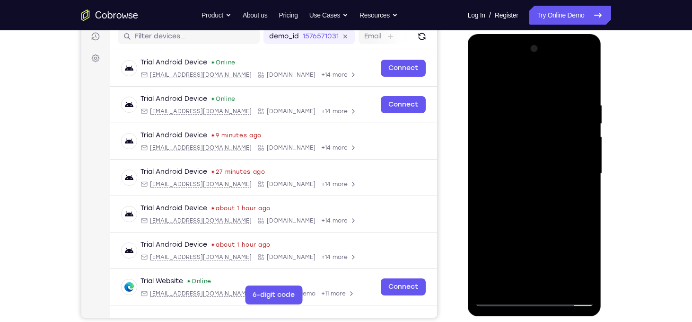
click at [538, 220] on div at bounding box center [534, 173] width 119 height 265
click at [521, 149] on div at bounding box center [534, 173] width 119 height 265
click at [552, 189] on div at bounding box center [534, 173] width 119 height 265
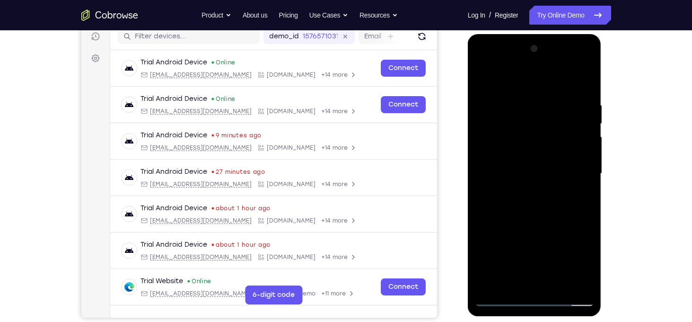
click at [576, 187] on div at bounding box center [534, 173] width 119 height 265
click at [588, 262] on div at bounding box center [534, 173] width 119 height 265
click at [511, 280] on div at bounding box center [534, 173] width 119 height 265
click at [557, 229] on div at bounding box center [534, 173] width 119 height 265
click at [519, 120] on div at bounding box center [534, 173] width 119 height 265
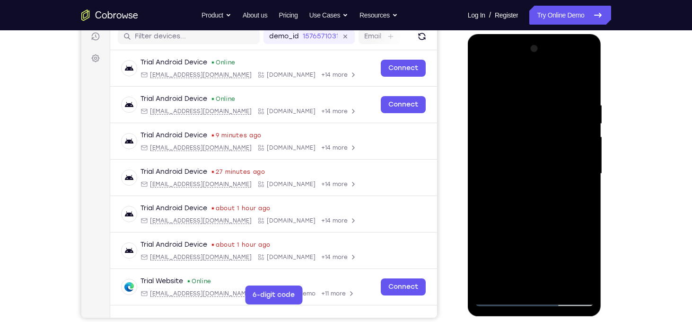
click at [535, 206] on div at bounding box center [534, 173] width 119 height 265
click at [590, 267] on div at bounding box center [534, 173] width 119 height 265
click at [513, 283] on div at bounding box center [534, 173] width 119 height 265
click at [520, 273] on div at bounding box center [534, 173] width 119 height 265
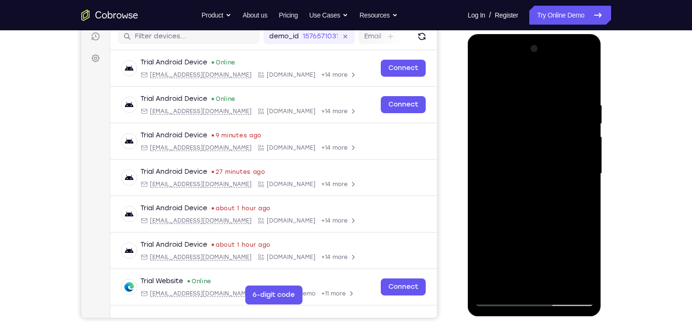
click at [578, 193] on div at bounding box center [534, 173] width 119 height 265
click at [547, 131] on div at bounding box center [534, 173] width 119 height 265
click at [574, 219] on div at bounding box center [534, 173] width 119 height 265
click at [512, 286] on div at bounding box center [534, 173] width 119 height 265
click at [494, 227] on div at bounding box center [534, 173] width 119 height 265
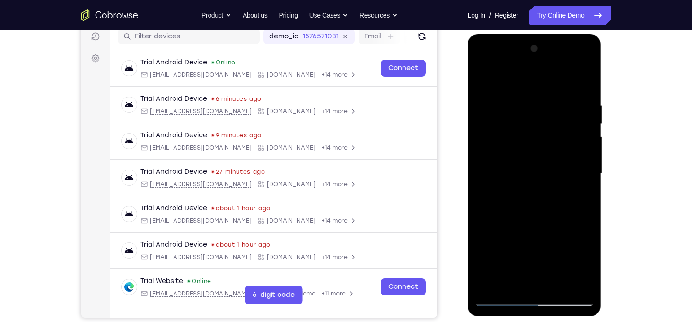
click at [494, 227] on div at bounding box center [534, 173] width 119 height 265
click at [525, 272] on div at bounding box center [534, 173] width 119 height 265
click at [582, 191] on div at bounding box center [534, 173] width 119 height 265
click at [484, 155] on div at bounding box center [534, 173] width 119 height 265
click at [518, 167] on div at bounding box center [534, 173] width 119 height 265
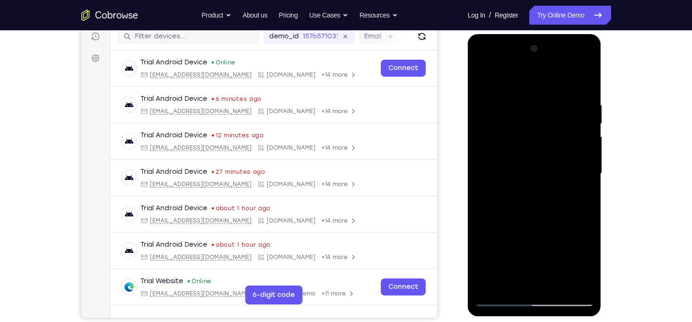
click at [549, 218] on div at bounding box center [534, 173] width 119 height 265
click at [578, 218] on div at bounding box center [534, 173] width 119 height 265
click at [554, 210] on div at bounding box center [534, 173] width 119 height 265
click at [575, 208] on div at bounding box center [534, 173] width 119 height 265
click at [577, 205] on div at bounding box center [534, 173] width 119 height 265
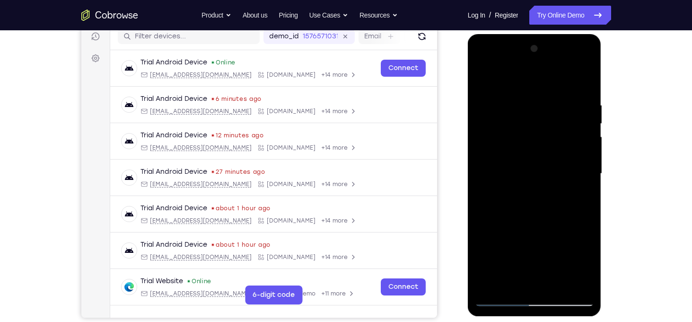
click at [546, 184] on div at bounding box center [534, 173] width 119 height 265
click at [578, 183] on div at bounding box center [534, 173] width 119 height 265
click at [516, 277] on div at bounding box center [534, 173] width 119 height 265
click at [519, 208] on div at bounding box center [534, 173] width 119 height 265
click at [566, 175] on div at bounding box center [534, 173] width 119 height 265
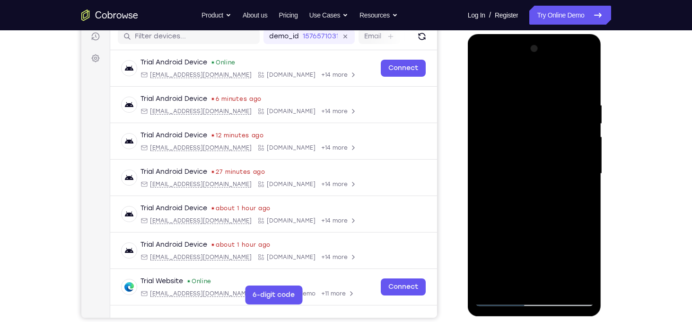
click at [566, 175] on div at bounding box center [534, 173] width 119 height 265
click at [586, 153] on div at bounding box center [534, 173] width 119 height 265
click at [582, 195] on div at bounding box center [534, 173] width 119 height 265
click at [519, 184] on div at bounding box center [534, 173] width 119 height 265
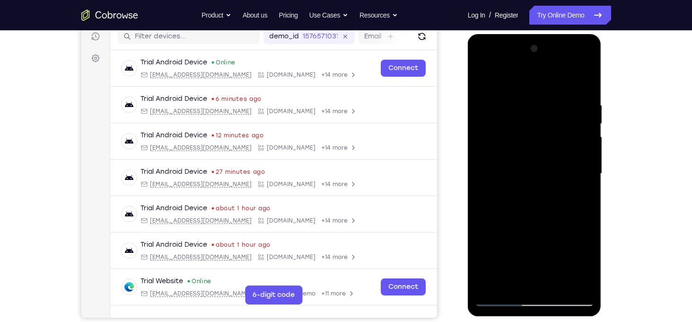
click at [547, 222] on div at bounding box center [534, 173] width 119 height 265
click at [580, 219] on div at bounding box center [534, 173] width 119 height 265
click at [476, 153] on div at bounding box center [534, 173] width 119 height 265
click at [527, 167] on div at bounding box center [534, 173] width 119 height 265
click at [546, 165] on div at bounding box center [534, 173] width 119 height 265
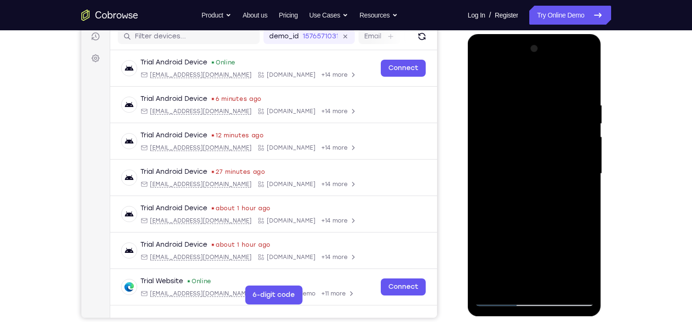
click at [514, 277] on div at bounding box center [534, 173] width 119 height 265
click at [498, 229] on div at bounding box center [534, 173] width 119 height 265
click at [510, 151] on div at bounding box center [534, 173] width 119 height 265
click at [562, 177] on div at bounding box center [534, 173] width 119 height 265
click at [576, 174] on div at bounding box center [534, 173] width 119 height 265
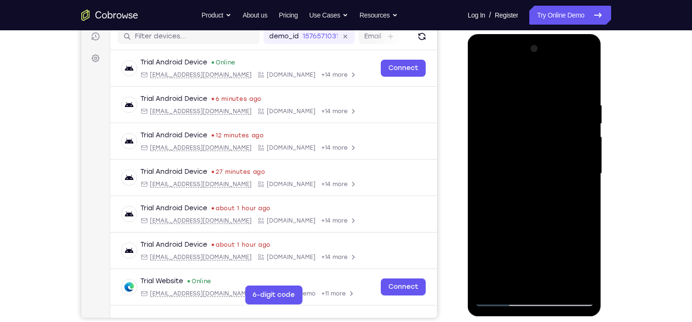
click at [513, 279] on div at bounding box center [534, 173] width 119 height 265
click at [510, 229] on div at bounding box center [534, 173] width 119 height 265
drag, startPoint x: 526, startPoint y: 271, endPoint x: 560, endPoint y: 111, distance: 163.4
click at [560, 111] on div at bounding box center [534, 173] width 119 height 265
drag, startPoint x: 508, startPoint y: 266, endPoint x: 517, endPoint y: 192, distance: 75.3
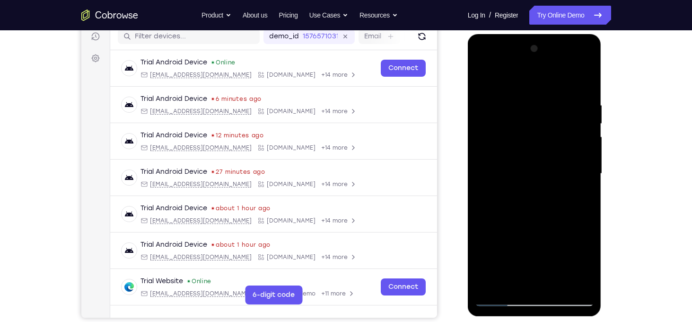
click at [517, 192] on div at bounding box center [534, 173] width 119 height 265
click at [485, 232] on div at bounding box center [534, 173] width 119 height 265
click at [581, 192] on div at bounding box center [534, 173] width 119 height 265
click at [528, 169] on div at bounding box center [534, 173] width 119 height 265
click at [548, 191] on div at bounding box center [534, 173] width 119 height 265
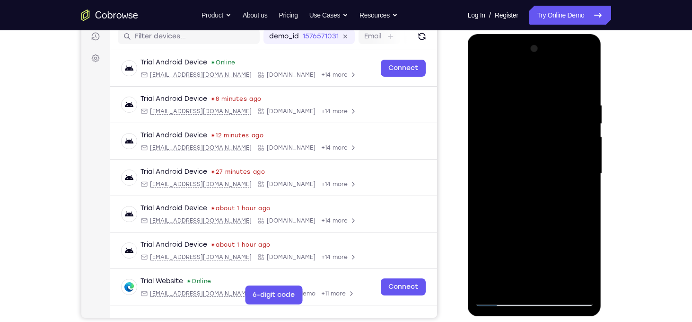
click at [547, 227] on div at bounding box center [534, 173] width 119 height 265
click at [575, 233] on div at bounding box center [534, 173] width 119 height 265
click at [535, 169] on div at bounding box center [534, 173] width 119 height 265
click at [513, 227] on div at bounding box center [534, 173] width 119 height 265
click at [525, 225] on div at bounding box center [534, 173] width 119 height 265
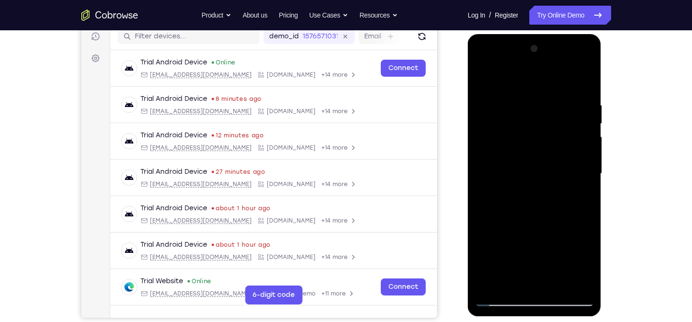
click at [514, 284] on div at bounding box center [534, 173] width 119 height 265
click at [500, 229] on div at bounding box center [534, 173] width 119 height 265
click at [484, 227] on div at bounding box center [534, 173] width 119 height 265
click at [578, 188] on div at bounding box center [534, 173] width 119 height 265
click at [502, 151] on div at bounding box center [534, 173] width 119 height 265
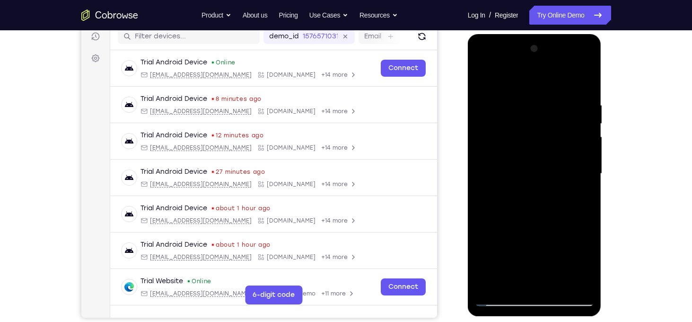
click at [526, 210] on div at bounding box center [534, 173] width 119 height 265
click at [552, 212] on div at bounding box center [534, 173] width 119 height 265
click at [510, 173] on div at bounding box center [534, 173] width 119 height 265
click at [535, 218] on div at bounding box center [534, 173] width 119 height 265
click at [563, 216] on div at bounding box center [534, 173] width 119 height 265
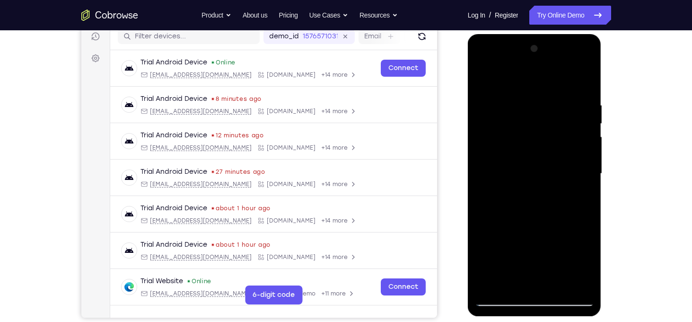
click at [513, 279] on div at bounding box center [534, 173] width 119 height 265
click at [498, 229] on div at bounding box center [534, 173] width 119 height 265
click at [482, 228] on div at bounding box center [534, 173] width 119 height 265
click at [531, 169] on div at bounding box center [534, 173] width 119 height 265
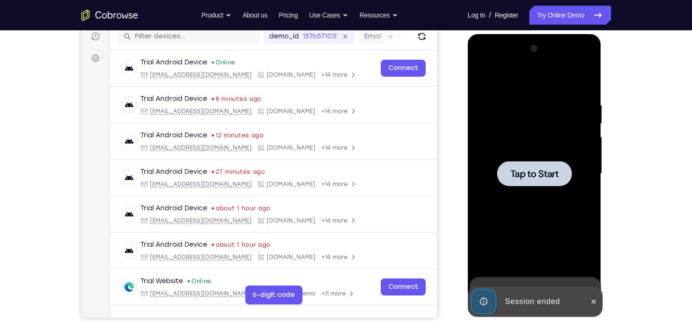
click at [545, 181] on div at bounding box center [534, 173] width 75 height 25
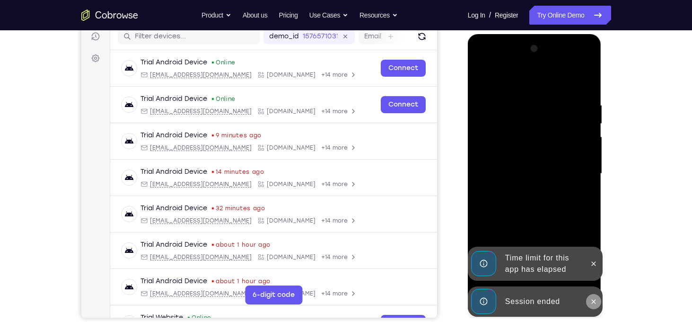
click at [592, 296] on button at bounding box center [593, 301] width 15 height 15
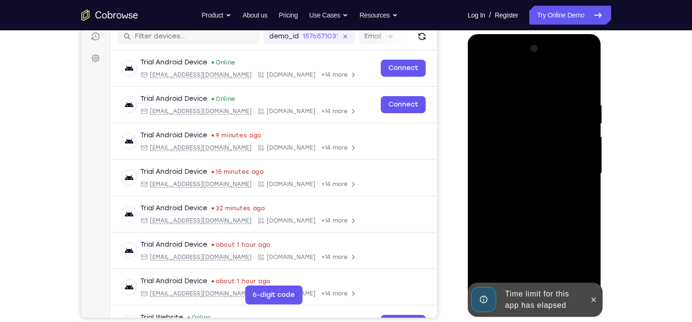
click at [595, 296] on icon at bounding box center [594, 300] width 8 height 8
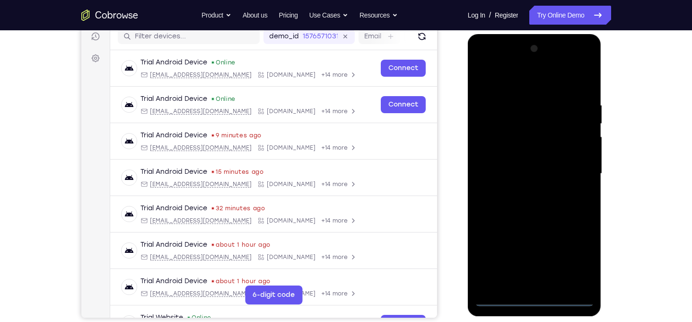
click at [539, 299] on div at bounding box center [534, 173] width 119 height 265
click at [576, 255] on div at bounding box center [534, 173] width 119 height 265
click at [492, 79] on div at bounding box center [534, 173] width 119 height 265
click at [577, 174] on div at bounding box center [534, 173] width 119 height 265
click at [544, 285] on div at bounding box center [534, 173] width 119 height 265
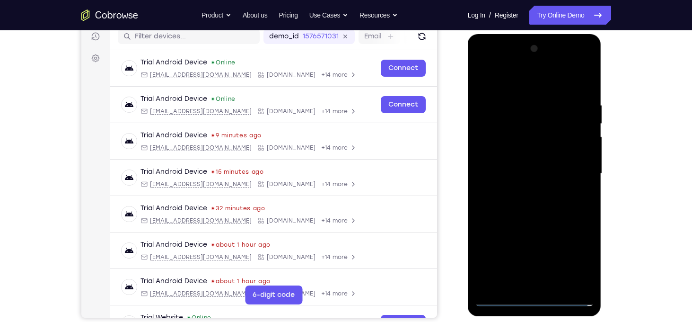
click at [514, 169] on div at bounding box center [534, 173] width 119 height 265
click at [515, 158] on div at bounding box center [534, 173] width 119 height 265
click at [530, 175] on div at bounding box center [534, 173] width 119 height 265
click at [538, 213] on div at bounding box center [534, 173] width 119 height 265
click at [563, 287] on div at bounding box center [534, 173] width 119 height 265
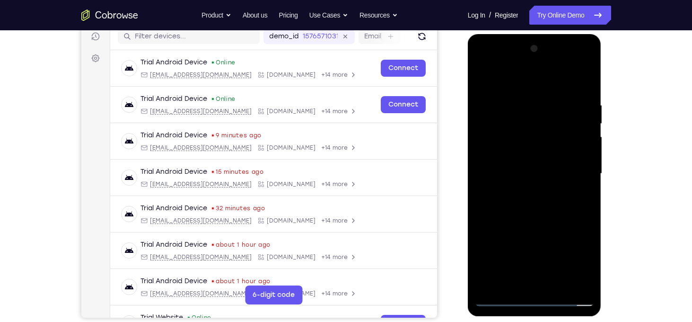
click at [563, 224] on div at bounding box center [534, 173] width 119 height 265
click at [540, 150] on div at bounding box center [534, 173] width 119 height 265
click at [552, 196] on div at bounding box center [534, 173] width 119 height 265
click at [573, 199] on div at bounding box center [534, 173] width 119 height 265
click at [587, 264] on div at bounding box center [534, 173] width 119 height 265
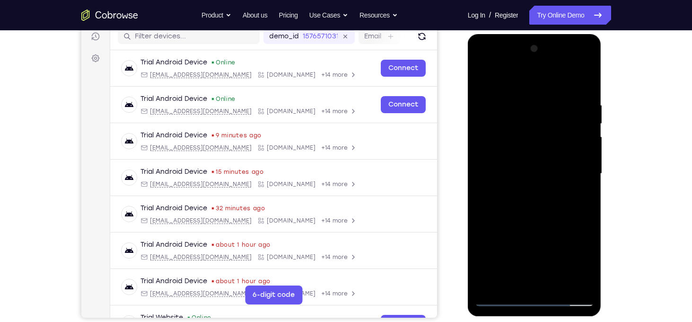
scroll to position [124, 0]
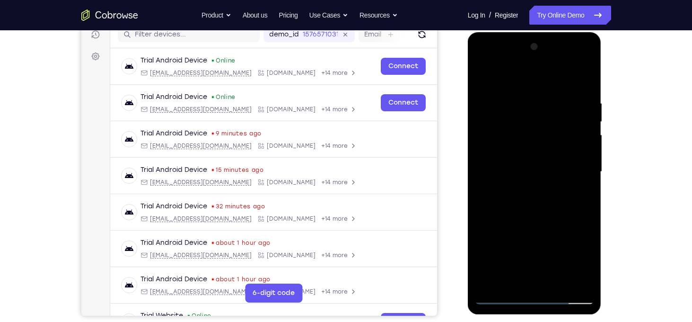
click at [512, 277] on div at bounding box center [534, 171] width 119 height 265
click at [565, 225] on div at bounding box center [534, 171] width 119 height 265
click at [497, 157] on div at bounding box center [534, 171] width 119 height 265
click at [512, 199] on div at bounding box center [534, 171] width 119 height 265
click at [533, 196] on div at bounding box center [534, 171] width 119 height 265
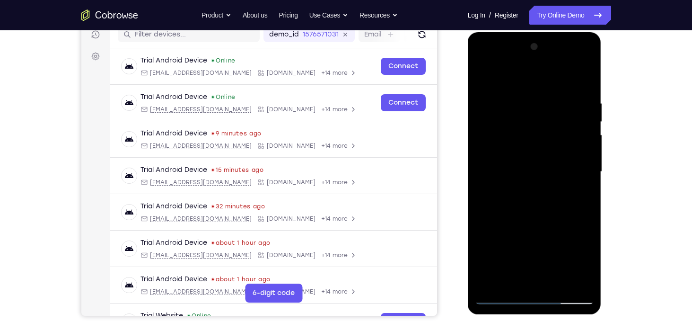
click at [513, 280] on div at bounding box center [534, 171] width 119 height 265
click at [481, 228] on div at bounding box center [534, 171] width 119 height 265
drag, startPoint x: 518, startPoint y: 265, endPoint x: 509, endPoint y: 118, distance: 147.4
click at [509, 118] on div at bounding box center [534, 171] width 119 height 265
drag, startPoint x: 510, startPoint y: 257, endPoint x: 498, endPoint y: 130, distance: 127.8
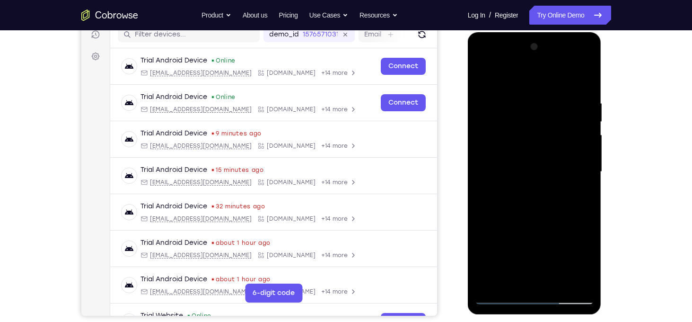
click at [498, 130] on div at bounding box center [534, 171] width 119 height 265
drag, startPoint x: 499, startPoint y: 236, endPoint x: 495, endPoint y: 298, distance: 62.1
click at [495, 298] on div at bounding box center [534, 171] width 119 height 265
click at [480, 262] on div at bounding box center [534, 171] width 119 height 265
click at [581, 188] on div at bounding box center [534, 171] width 119 height 265
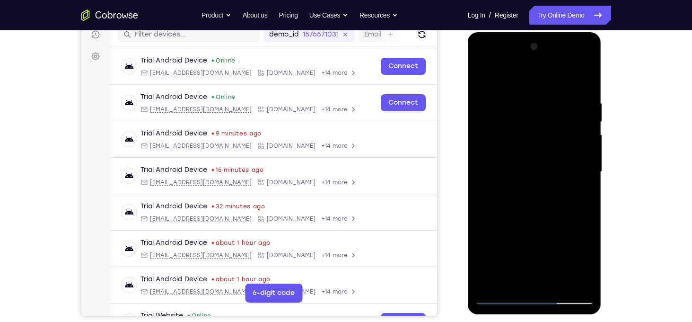
click at [526, 103] on div at bounding box center [534, 171] width 119 height 265
click at [556, 189] on div at bounding box center [534, 171] width 119 height 265
click at [586, 265] on div at bounding box center [534, 171] width 119 height 265
click at [587, 263] on div at bounding box center [534, 171] width 119 height 265
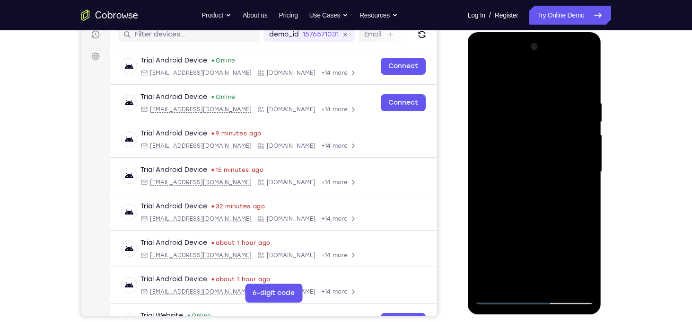
click at [511, 282] on div at bounding box center [534, 171] width 119 height 265
click at [498, 229] on div at bounding box center [534, 171] width 119 height 265
click at [484, 227] on div at bounding box center [534, 171] width 119 height 265
click at [587, 280] on div at bounding box center [534, 171] width 119 height 265
click at [521, 271] on div at bounding box center [534, 171] width 119 height 265
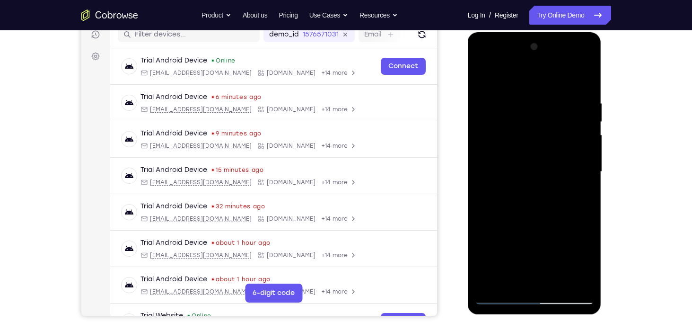
click at [521, 271] on div at bounding box center [534, 171] width 119 height 265
click at [583, 190] on div at bounding box center [534, 171] width 119 height 265
click at [513, 281] on div at bounding box center [534, 171] width 119 height 265
click at [506, 221] on div at bounding box center [534, 171] width 119 height 265
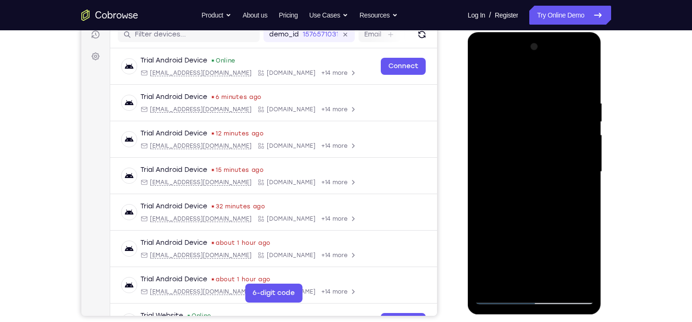
click at [517, 165] on div at bounding box center [534, 171] width 119 height 265
click at [539, 216] on div at bounding box center [534, 171] width 119 height 265
click at [565, 201] on div at bounding box center [534, 171] width 119 height 265
click at [512, 281] on div at bounding box center [534, 171] width 119 height 265
click at [486, 231] on div at bounding box center [534, 171] width 119 height 265
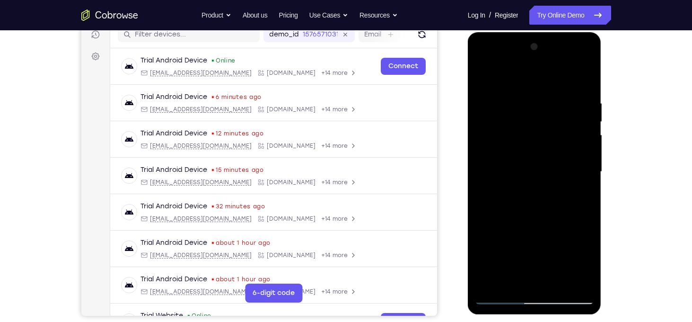
click at [508, 230] on div at bounding box center [534, 171] width 119 height 265
click at [515, 169] on div at bounding box center [534, 171] width 119 height 265
click at [513, 214] on div at bounding box center [534, 171] width 119 height 265
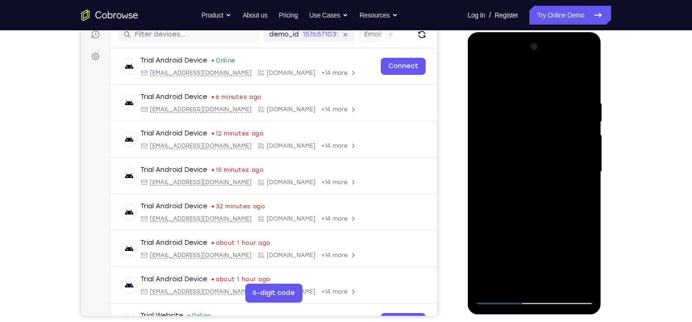
click at [499, 236] on div at bounding box center [534, 171] width 119 height 265
click at [538, 260] on div at bounding box center [534, 171] width 119 height 265
click at [575, 259] on div at bounding box center [534, 171] width 119 height 265
click at [510, 281] on div at bounding box center [534, 171] width 119 height 265
click at [484, 229] on div at bounding box center [534, 171] width 119 height 265
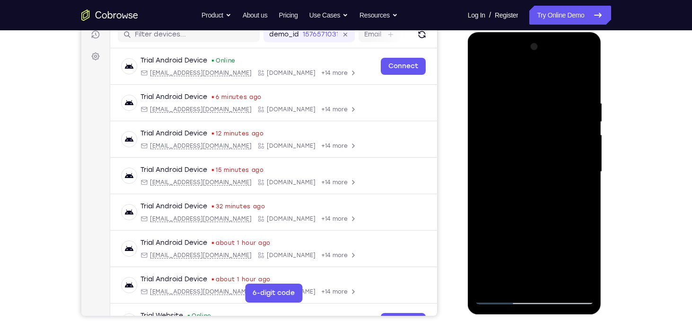
click at [495, 229] on div at bounding box center [534, 171] width 119 height 265
click at [519, 176] on div at bounding box center [534, 171] width 119 height 265
click at [524, 200] on div at bounding box center [534, 171] width 119 height 265
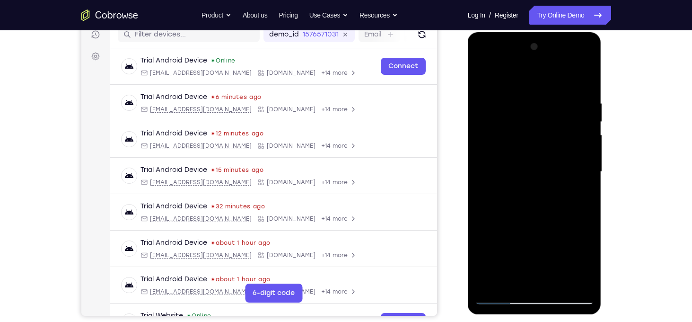
click at [579, 194] on div at bounding box center [534, 171] width 119 height 265
click at [527, 250] on div at bounding box center [534, 171] width 119 height 265
click at [554, 251] on div at bounding box center [534, 171] width 119 height 265
click at [497, 156] on div at bounding box center [534, 171] width 119 height 265
click at [546, 205] on div at bounding box center [534, 171] width 119 height 265
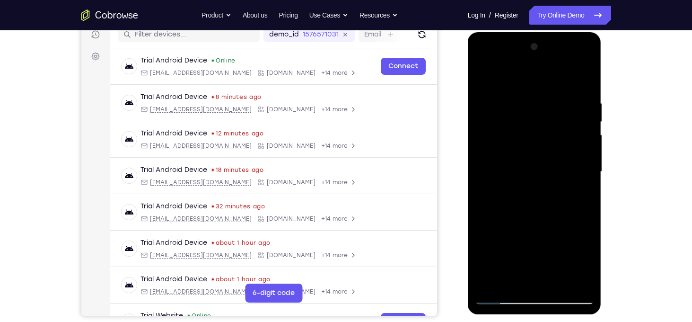
click at [576, 202] on div at bounding box center [534, 171] width 119 height 265
click at [510, 282] on div at bounding box center [534, 171] width 119 height 265
click at [509, 225] on div at bounding box center [534, 171] width 119 height 265
click at [531, 142] on div at bounding box center [534, 171] width 119 height 265
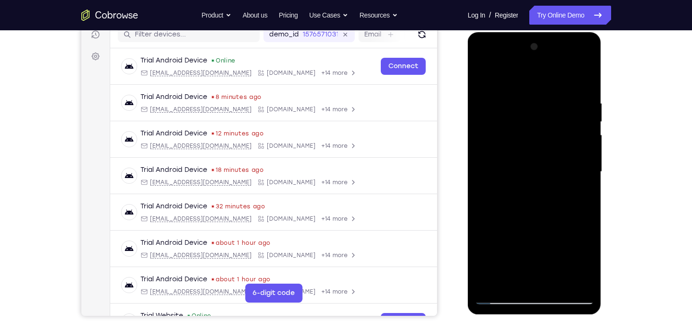
click at [564, 231] on div at bounding box center [534, 171] width 119 height 265
click at [512, 278] on div at bounding box center [534, 171] width 119 height 265
click at [505, 225] on div at bounding box center [534, 171] width 119 height 265
click at [516, 189] on div at bounding box center [534, 171] width 119 height 265
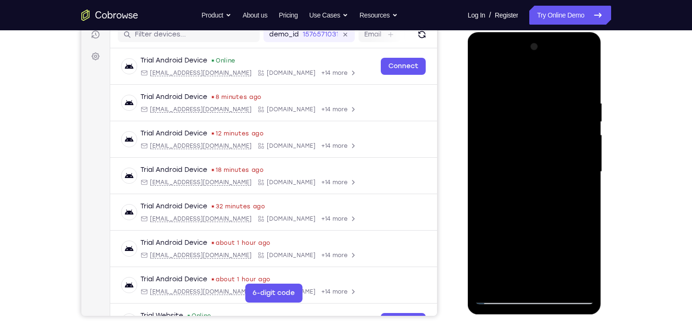
click at [582, 282] on div at bounding box center [534, 171] width 119 height 265
click at [498, 159] on div at bounding box center [534, 171] width 119 height 265
click at [516, 278] on div at bounding box center [534, 171] width 119 height 265
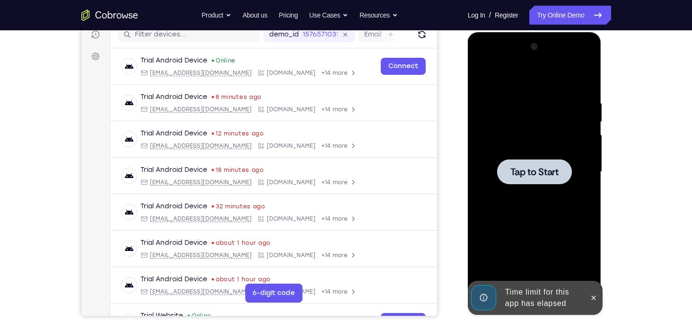
click at [510, 282] on div at bounding box center [534, 171] width 119 height 265
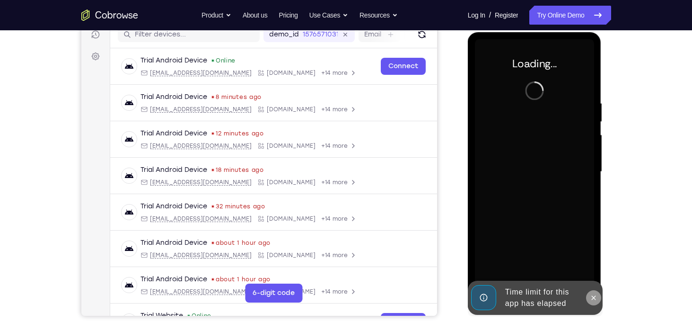
click at [592, 295] on icon at bounding box center [594, 297] width 4 height 4
